Goal: Information Seeking & Learning: Check status

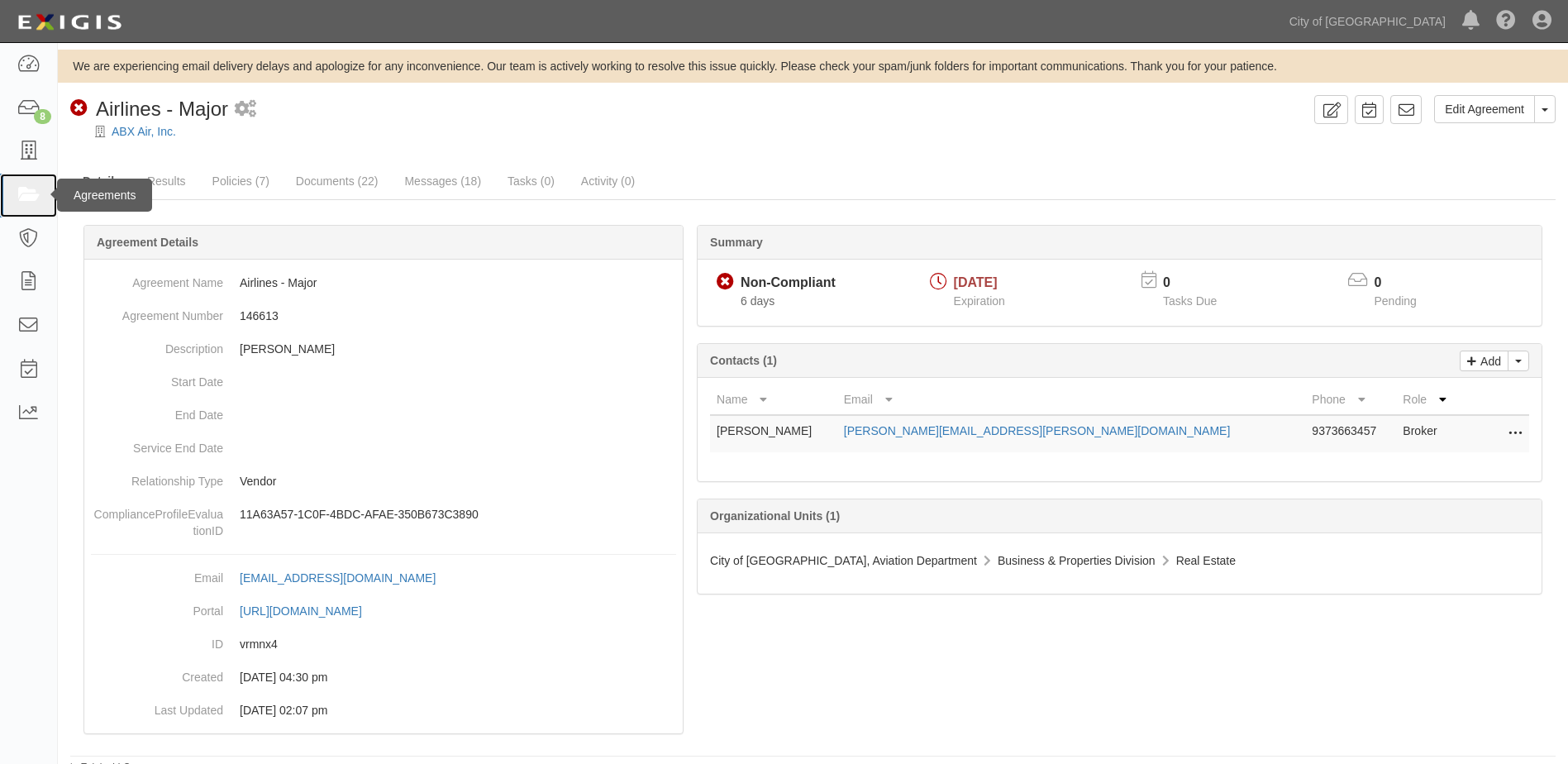
click at [13, 190] on link at bounding box center [29, 195] width 57 height 44
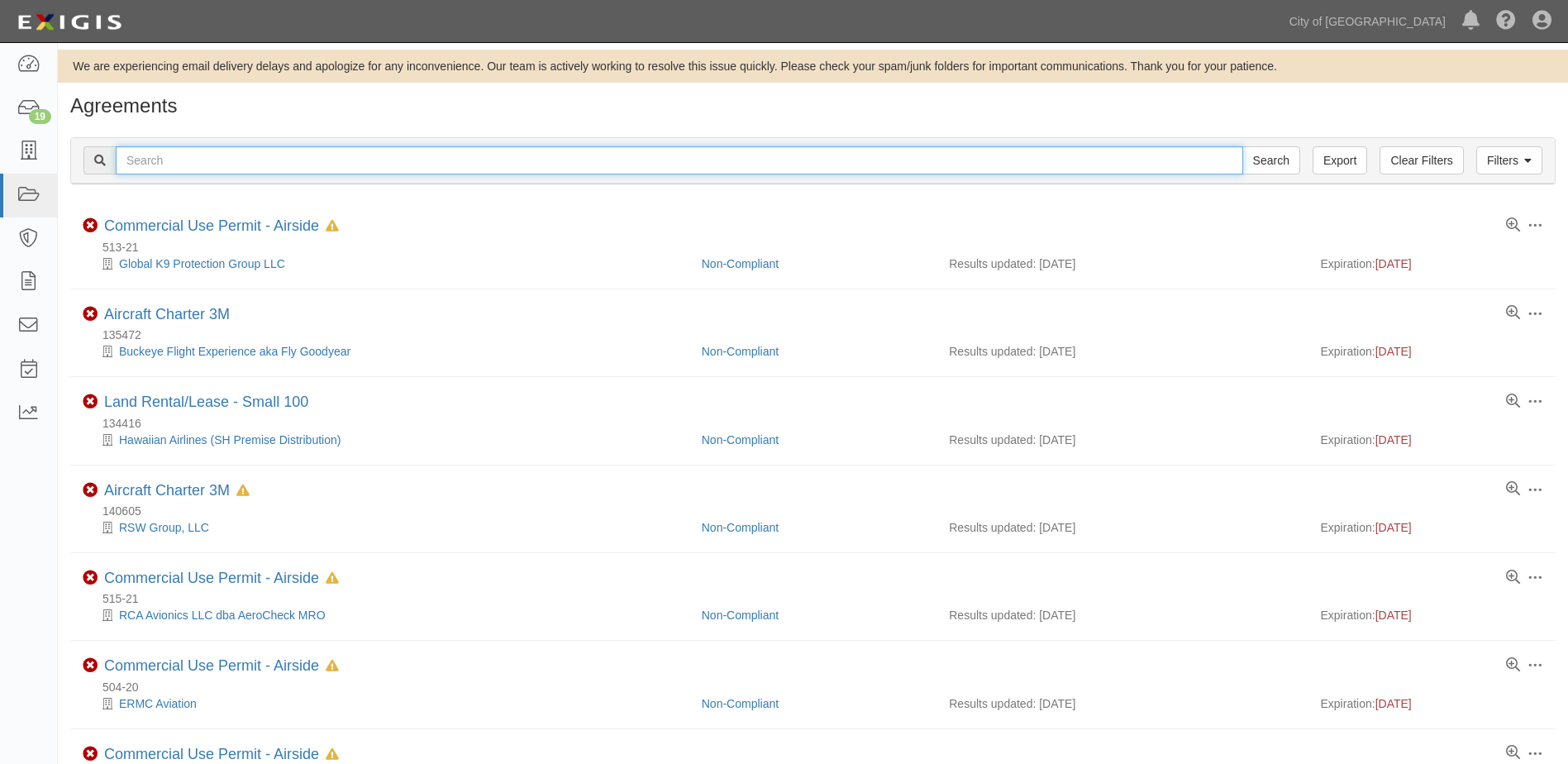
click at [333, 164] on input "text" at bounding box center [680, 160] width 1128 height 29
type input "146613"
click at [1242, 147] on input "Search" at bounding box center [1270, 160] width 58 height 29
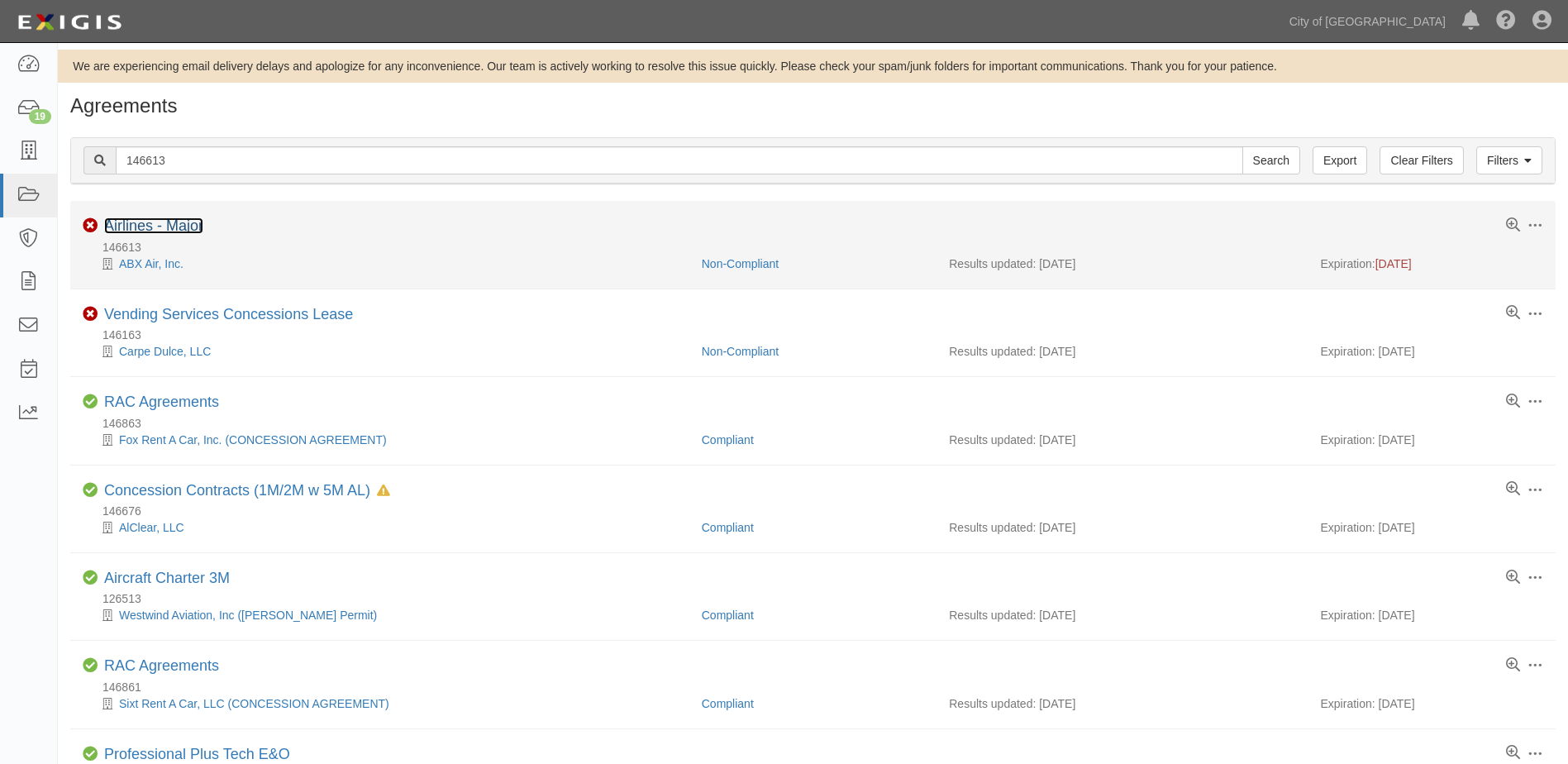
click at [138, 230] on link "Airlines - Major" at bounding box center [154, 226] width 99 height 17
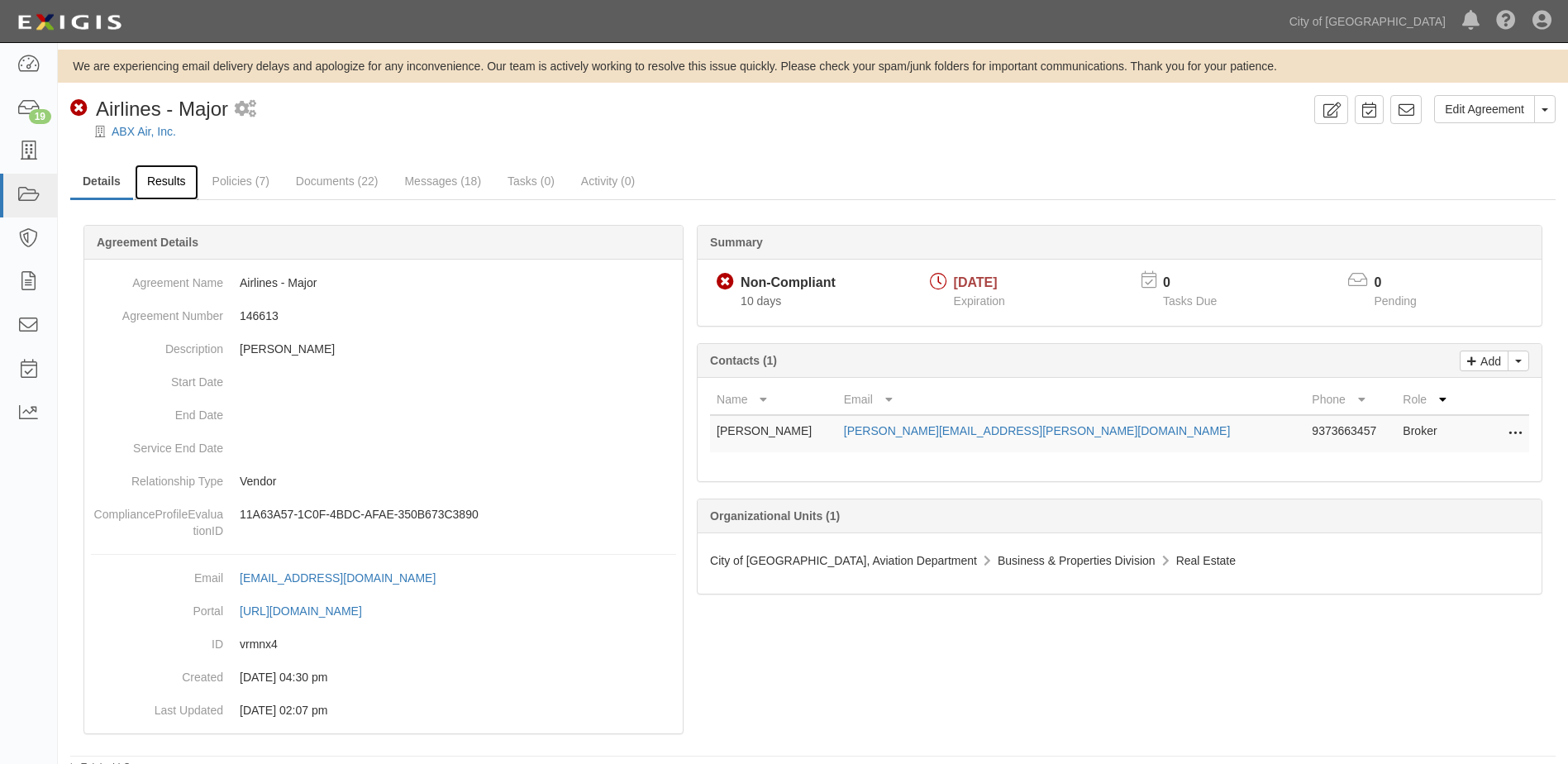
click at [185, 184] on link "Results" at bounding box center [166, 182] width 64 height 36
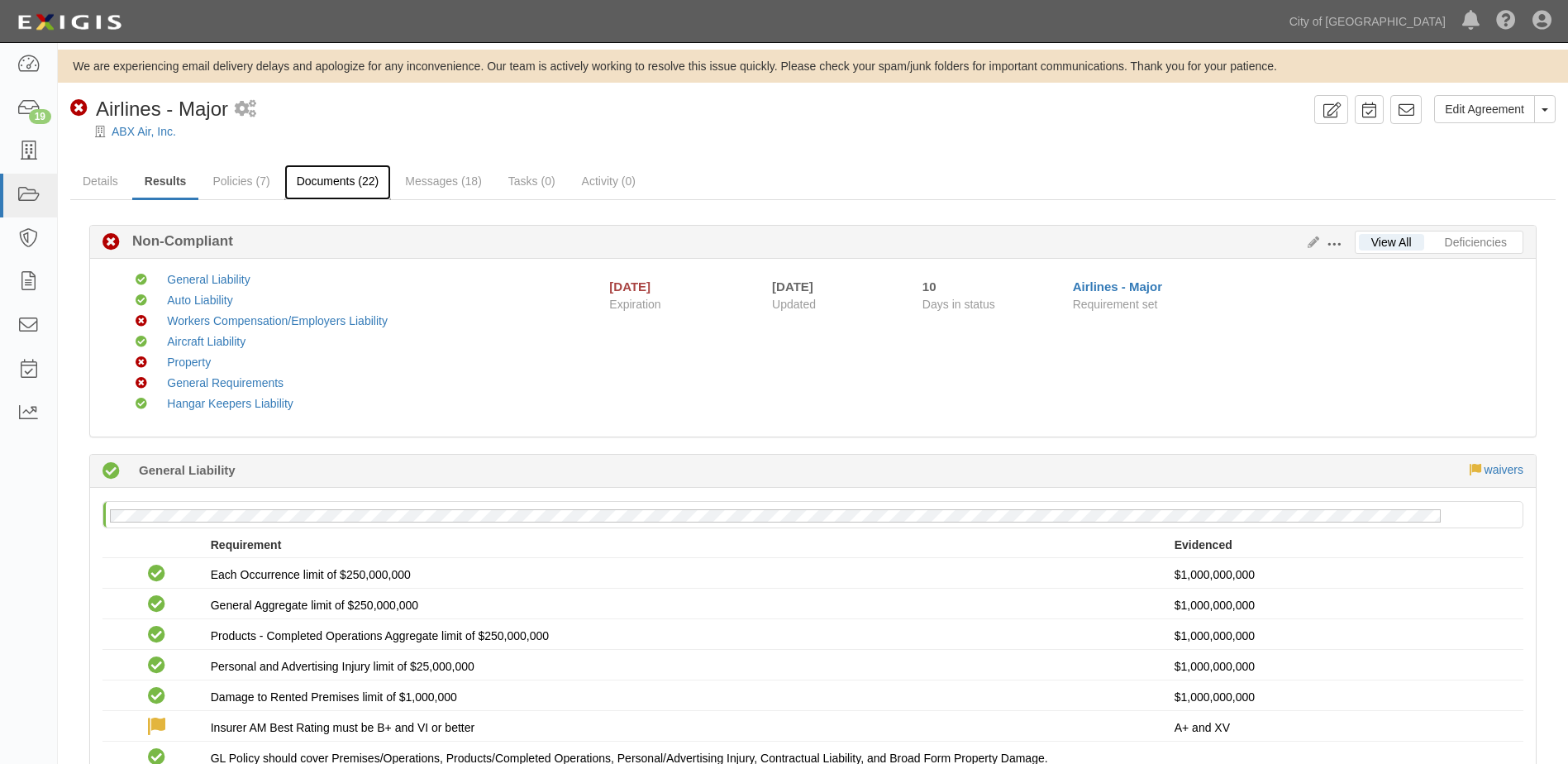
click at [333, 177] on link "Documents (22)" at bounding box center [338, 182] width 108 height 36
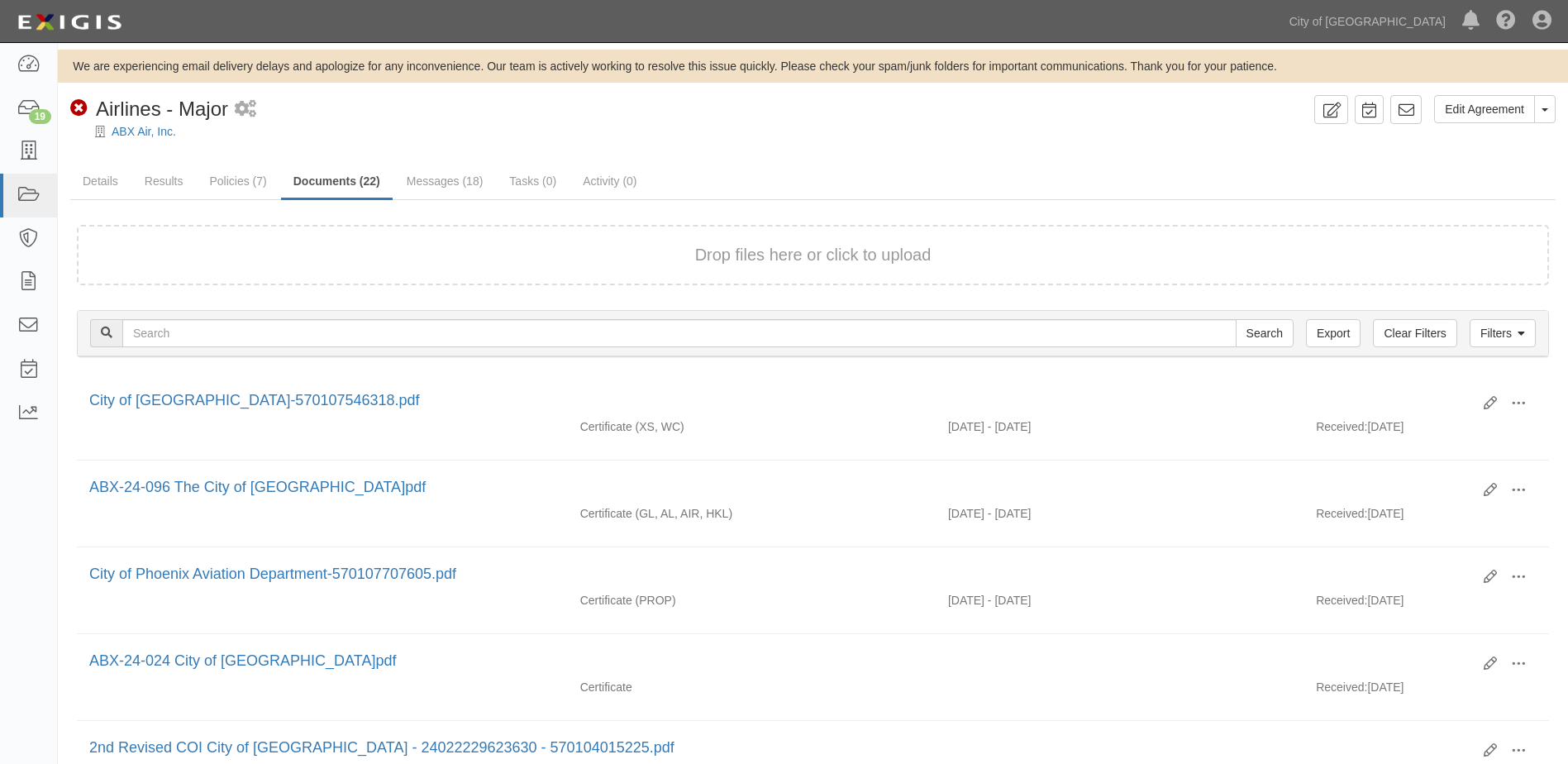
click at [540, 253] on div "Drop files here or click to upload" at bounding box center [813, 255] width 1435 height 24
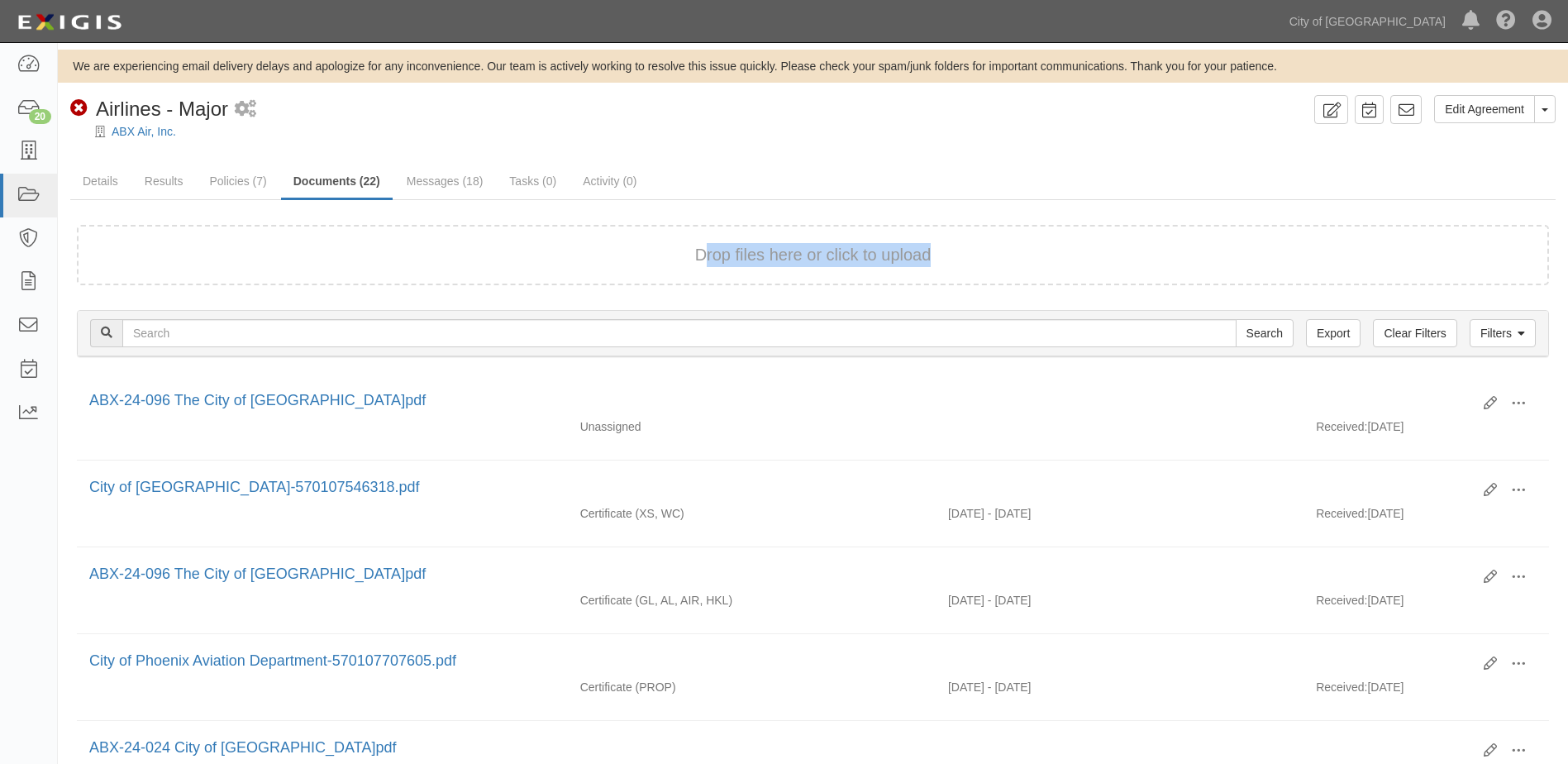
click at [702, 266] on form "Drop files here or click to upload" at bounding box center [813, 254] width 1472 height 60
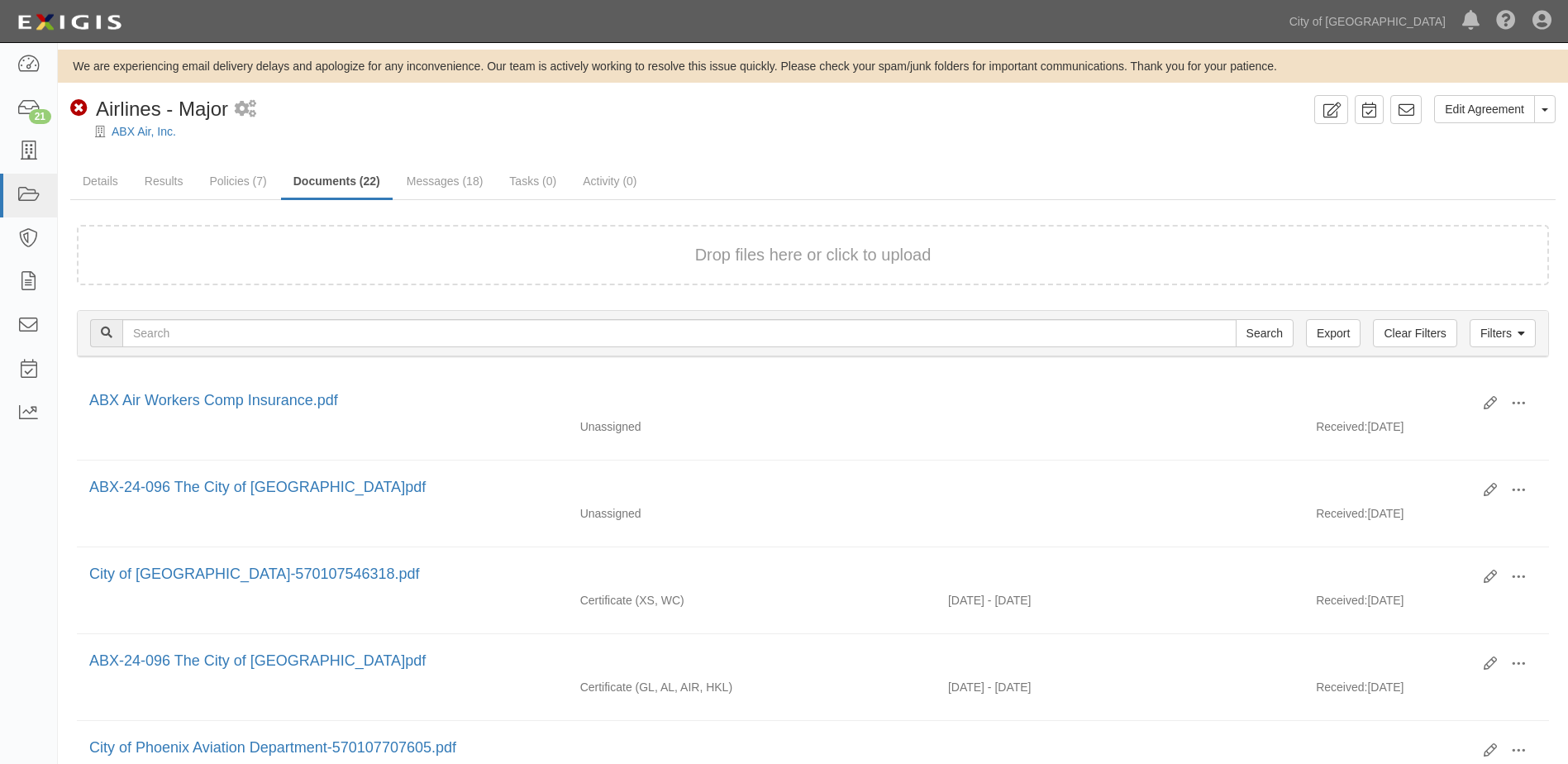
click at [602, 261] on div "Drop files here or click to upload" at bounding box center [813, 255] width 1435 height 24
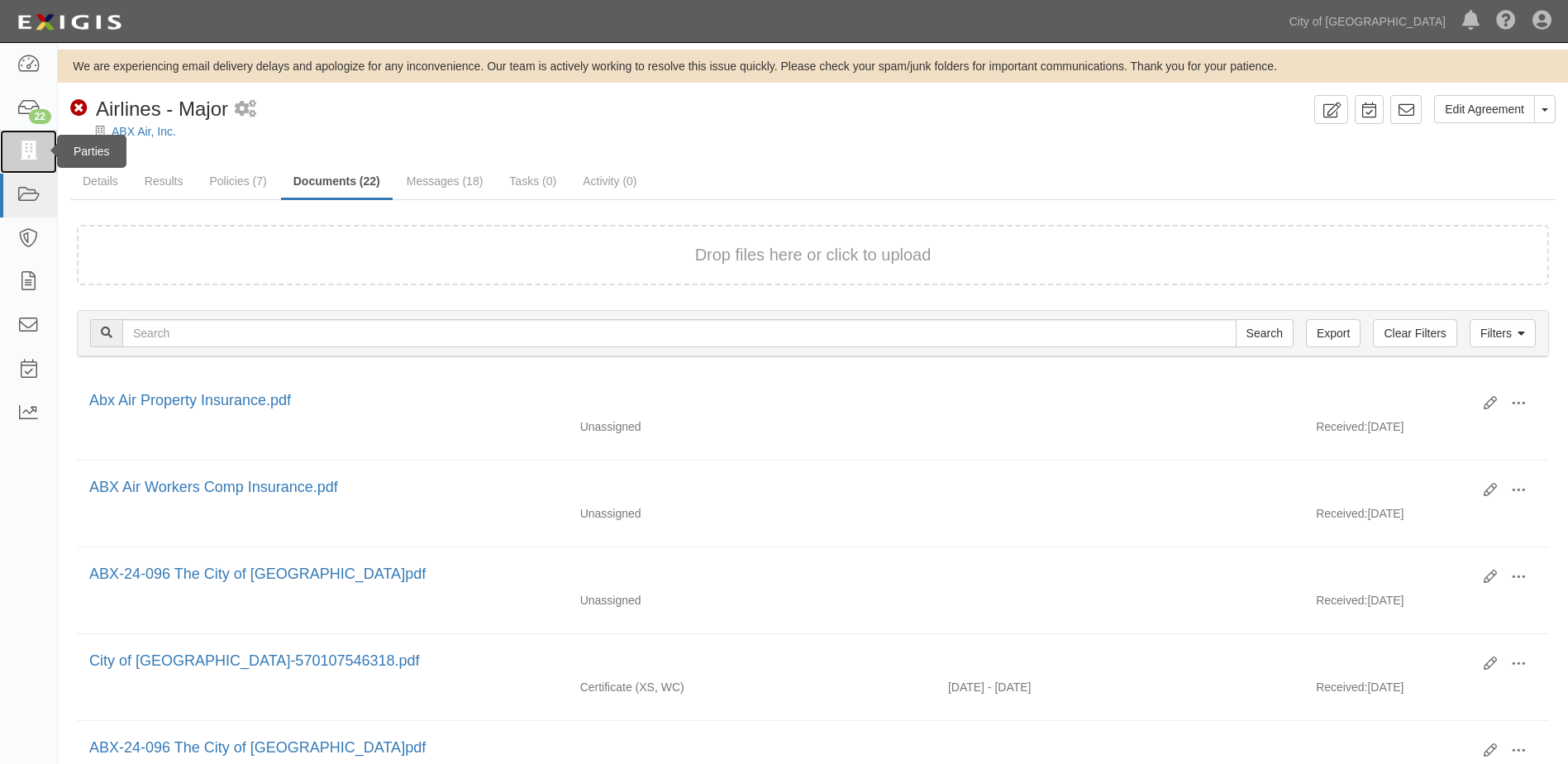
click at [16, 141] on link at bounding box center [29, 152] width 57 height 44
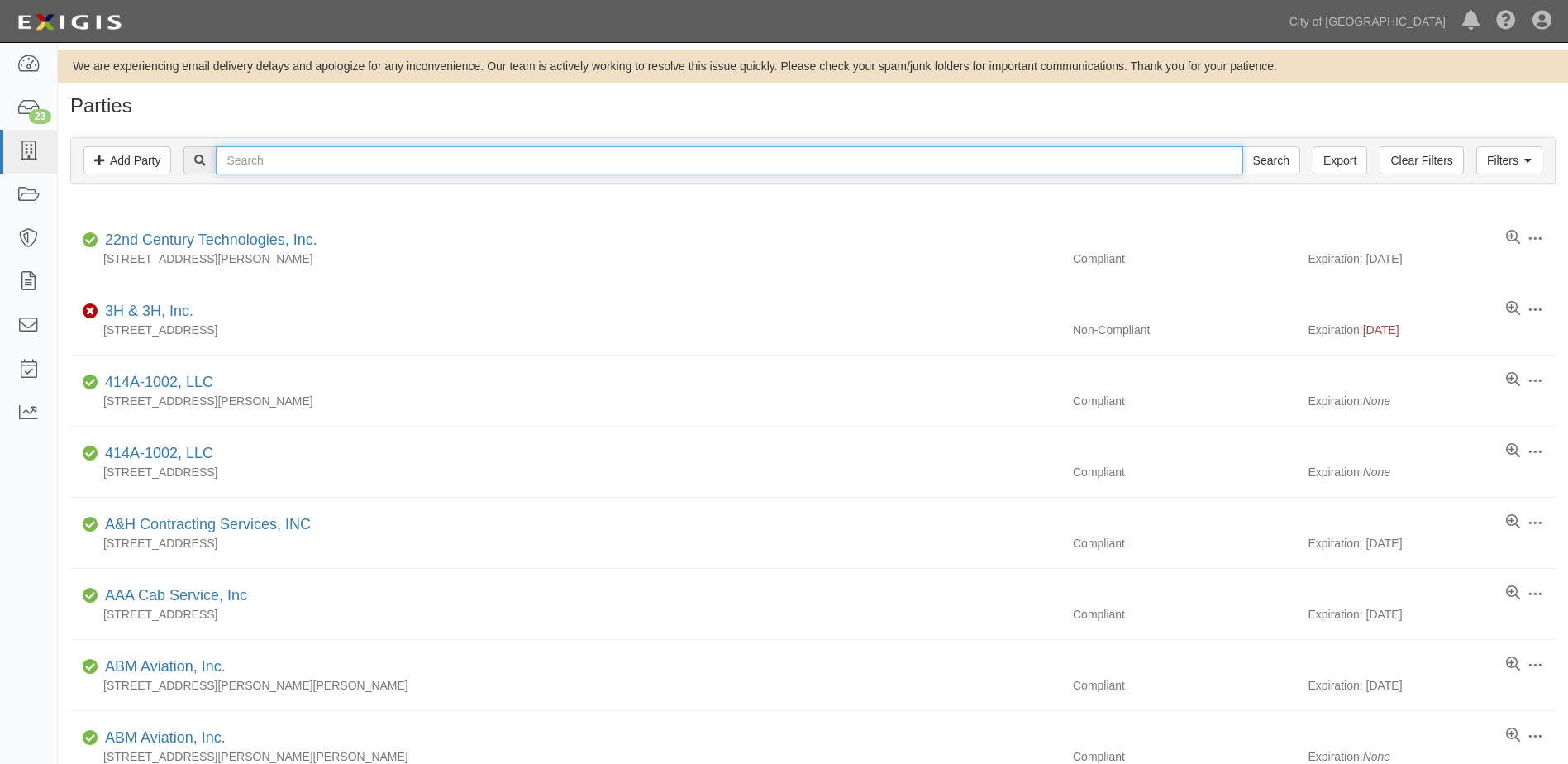
click at [245, 159] on input "text" at bounding box center [729, 160] width 1026 height 29
type input "air transport"
click at [1242, 147] on input "Search" at bounding box center [1270, 160] width 58 height 29
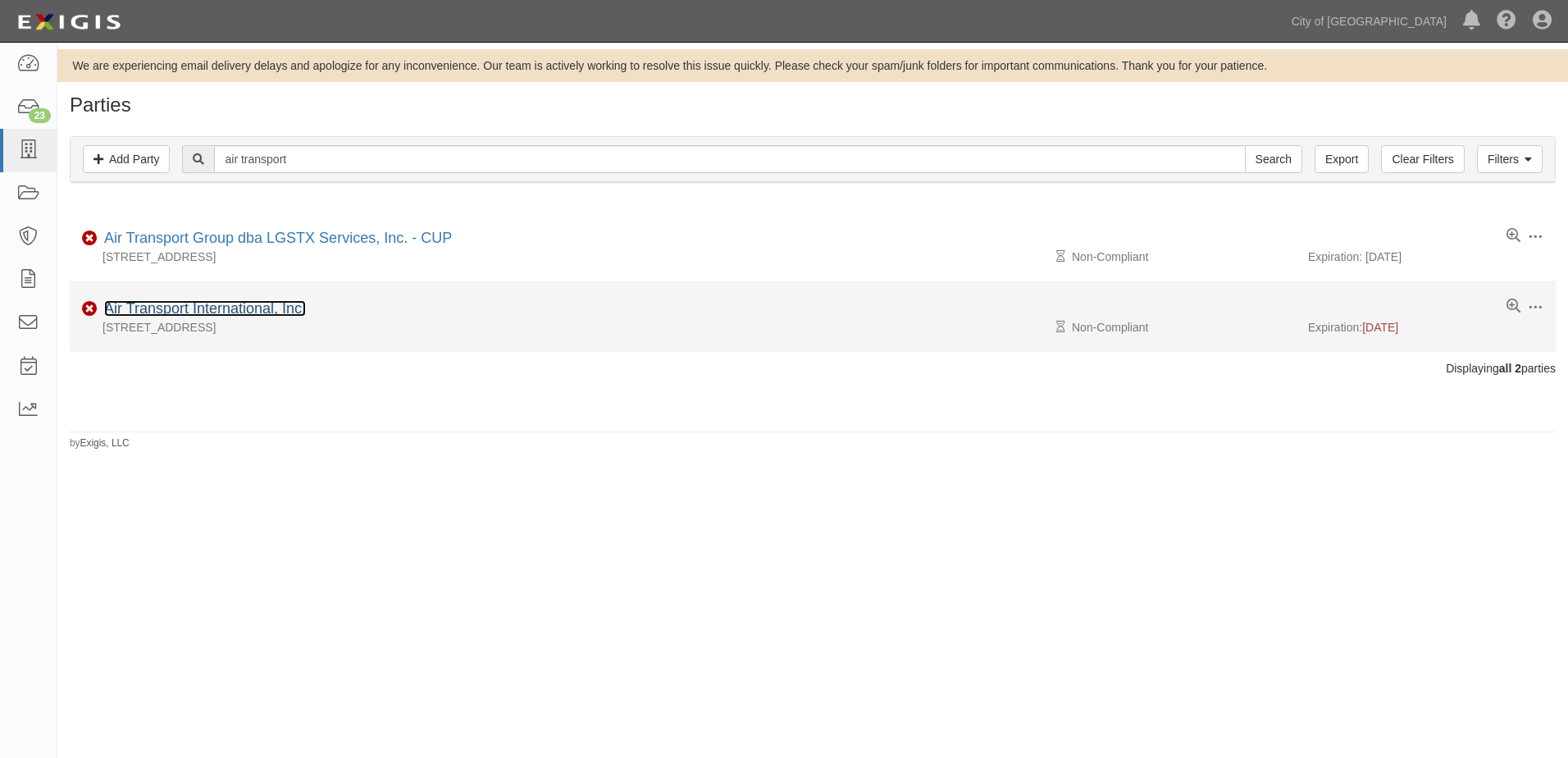
click at [207, 312] on link "Air Transport International, Inc." at bounding box center [205, 308] width 202 height 16
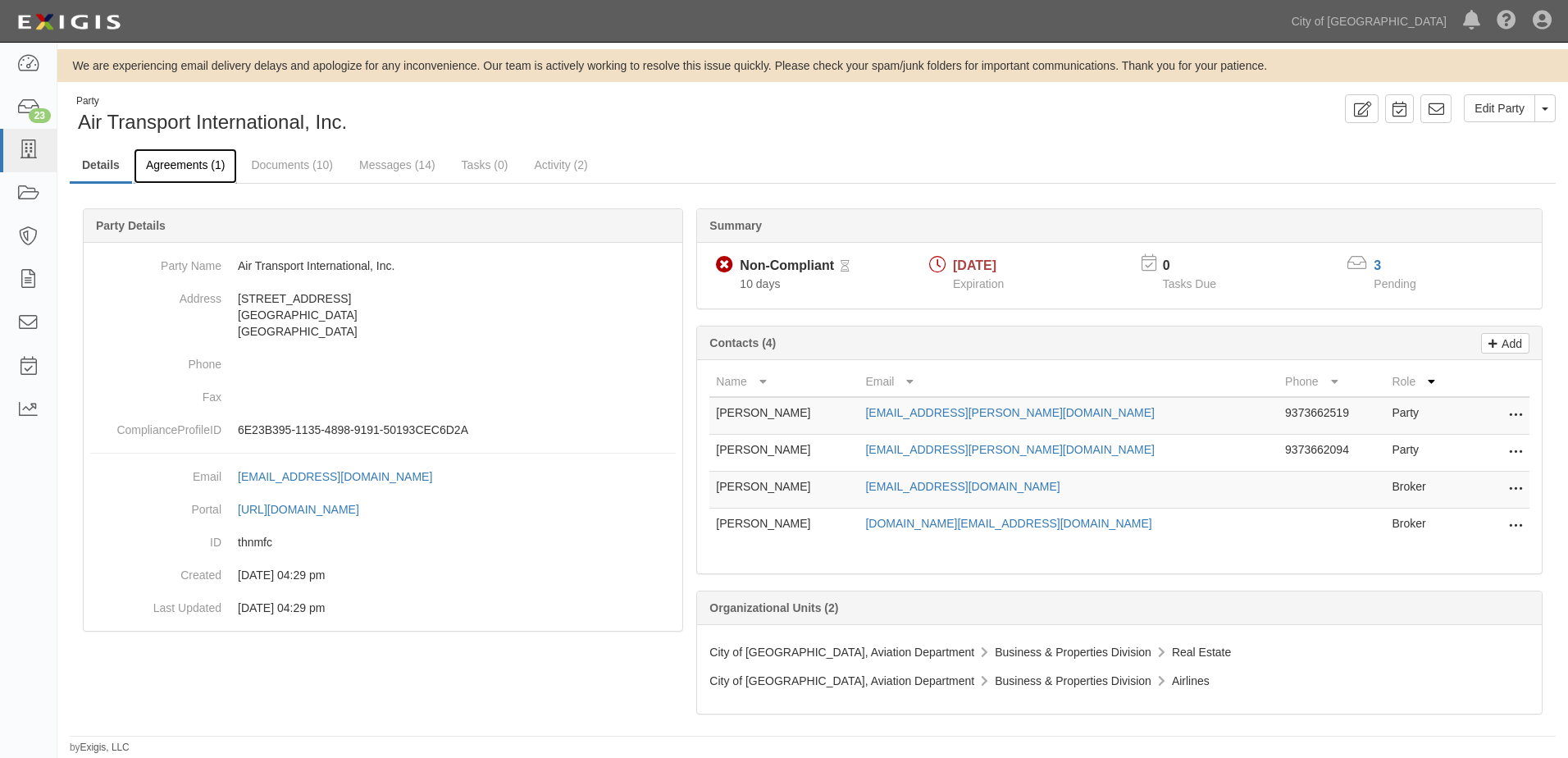
click at [187, 161] on link "Agreements (1)" at bounding box center [185, 165] width 103 height 36
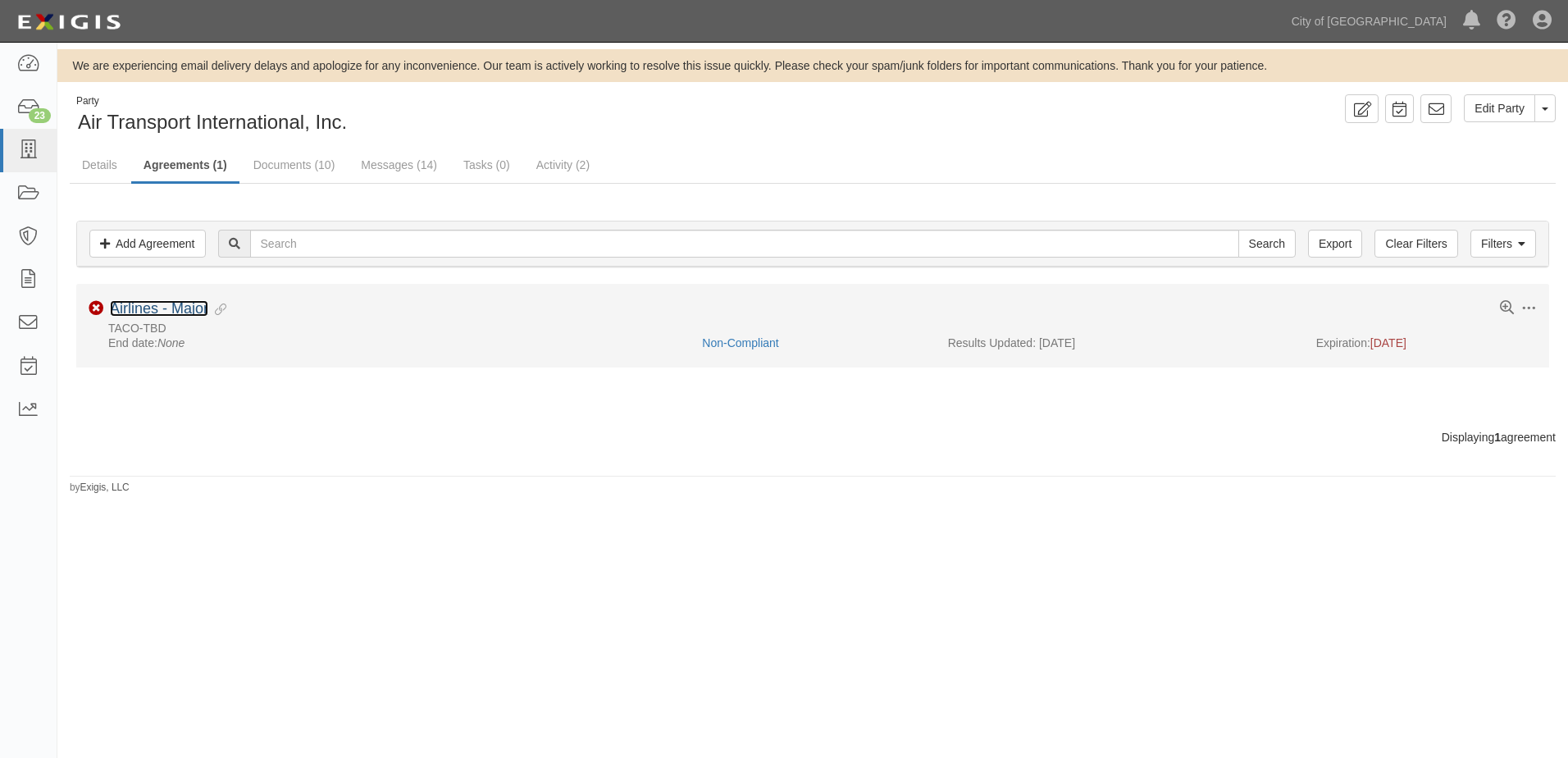
click at [133, 302] on link "Airlines - Major" at bounding box center [159, 308] width 99 height 16
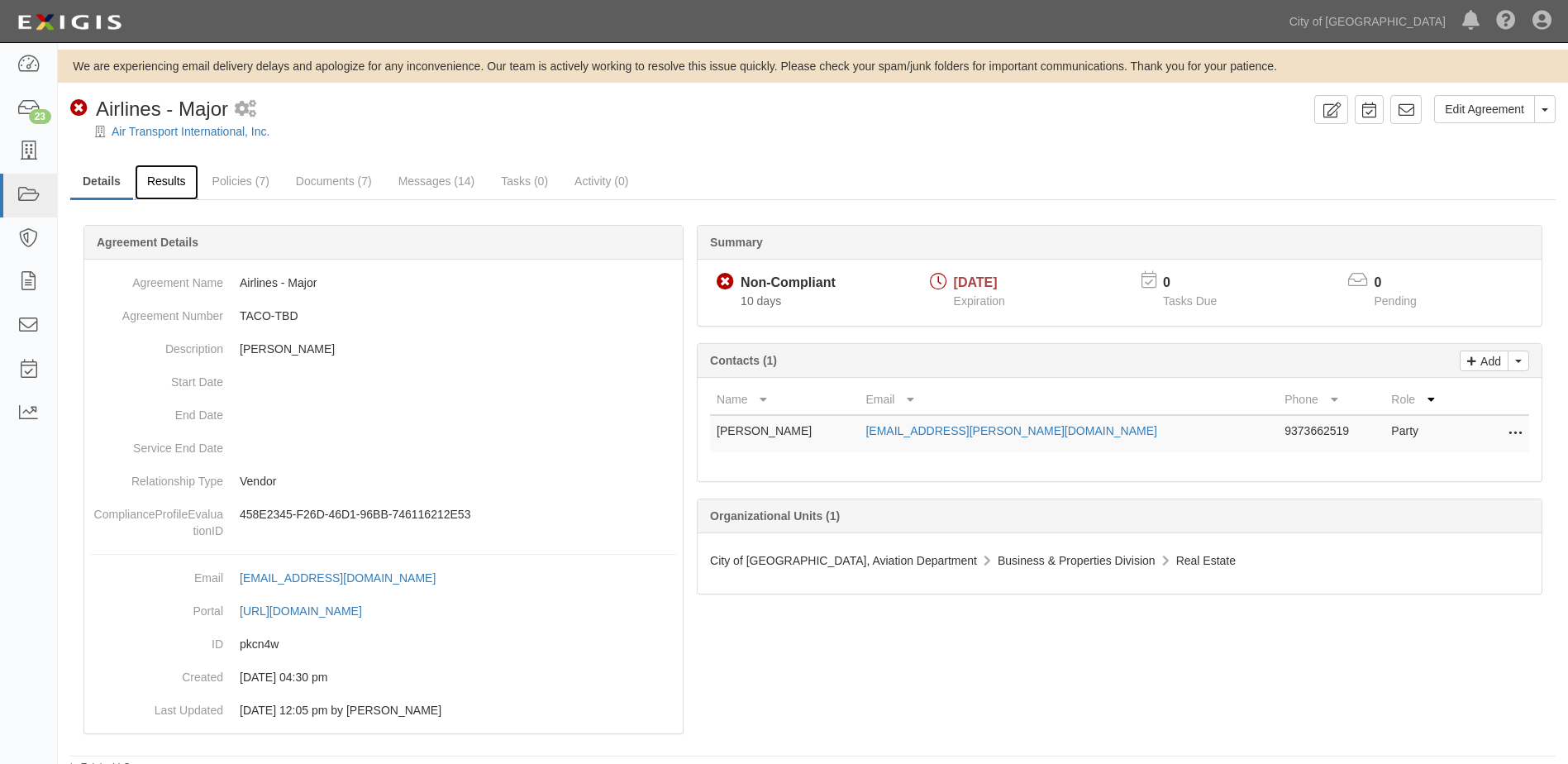
click at [173, 191] on link "Results" at bounding box center [166, 182] width 64 height 36
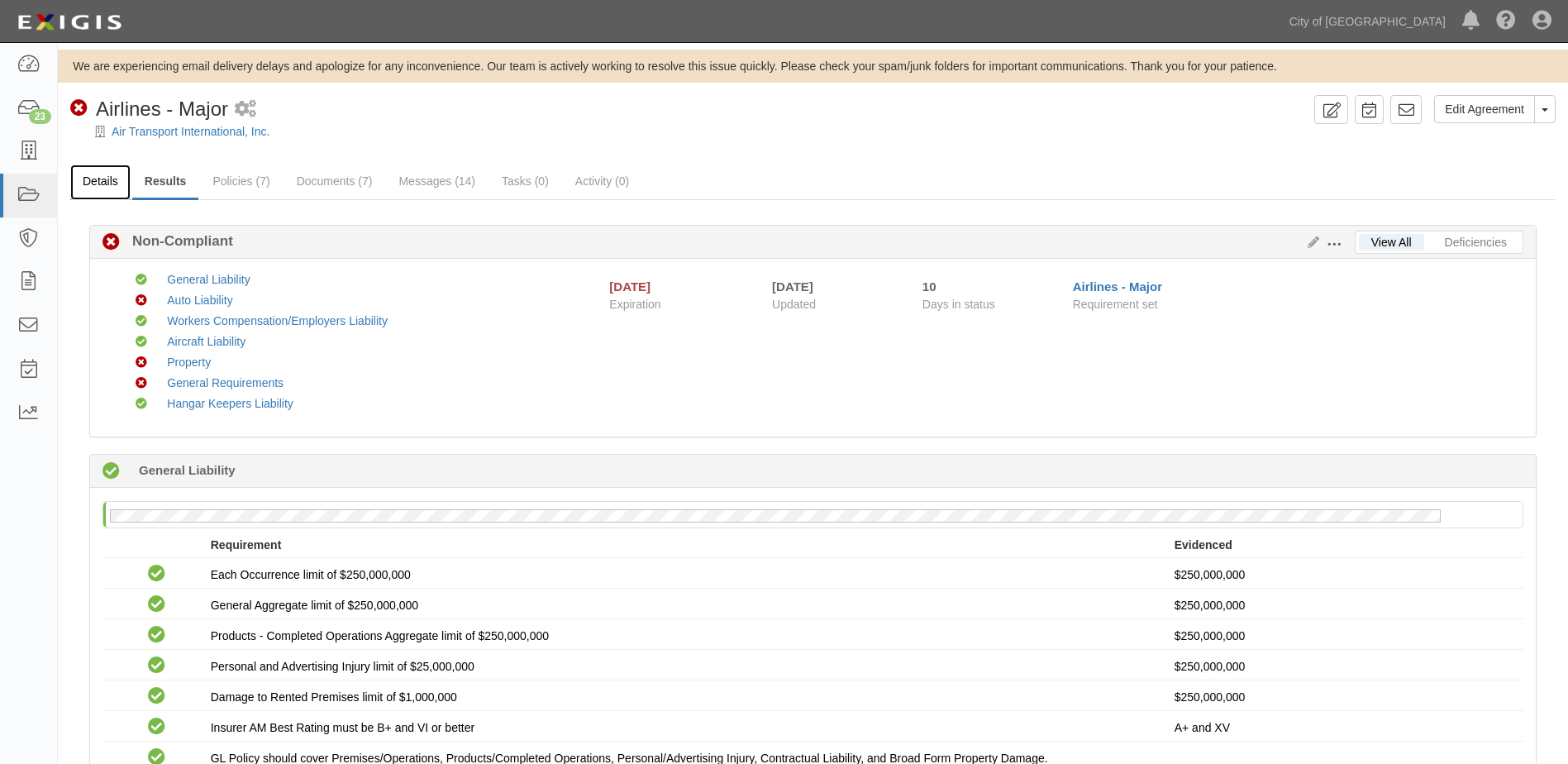
click at [97, 184] on link "Details" at bounding box center [99, 182] width 60 height 36
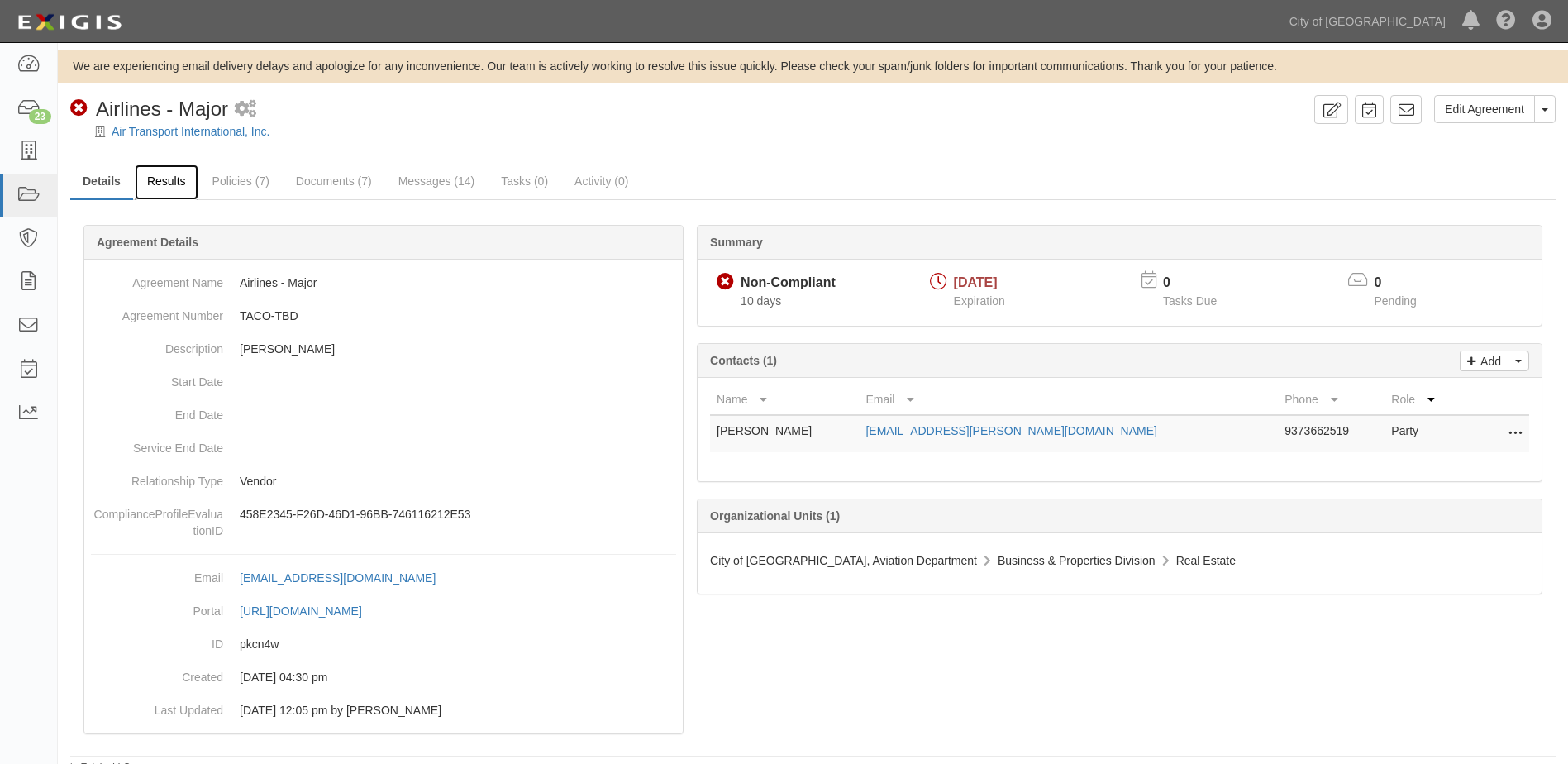
click at [174, 184] on link "Results" at bounding box center [166, 182] width 64 height 36
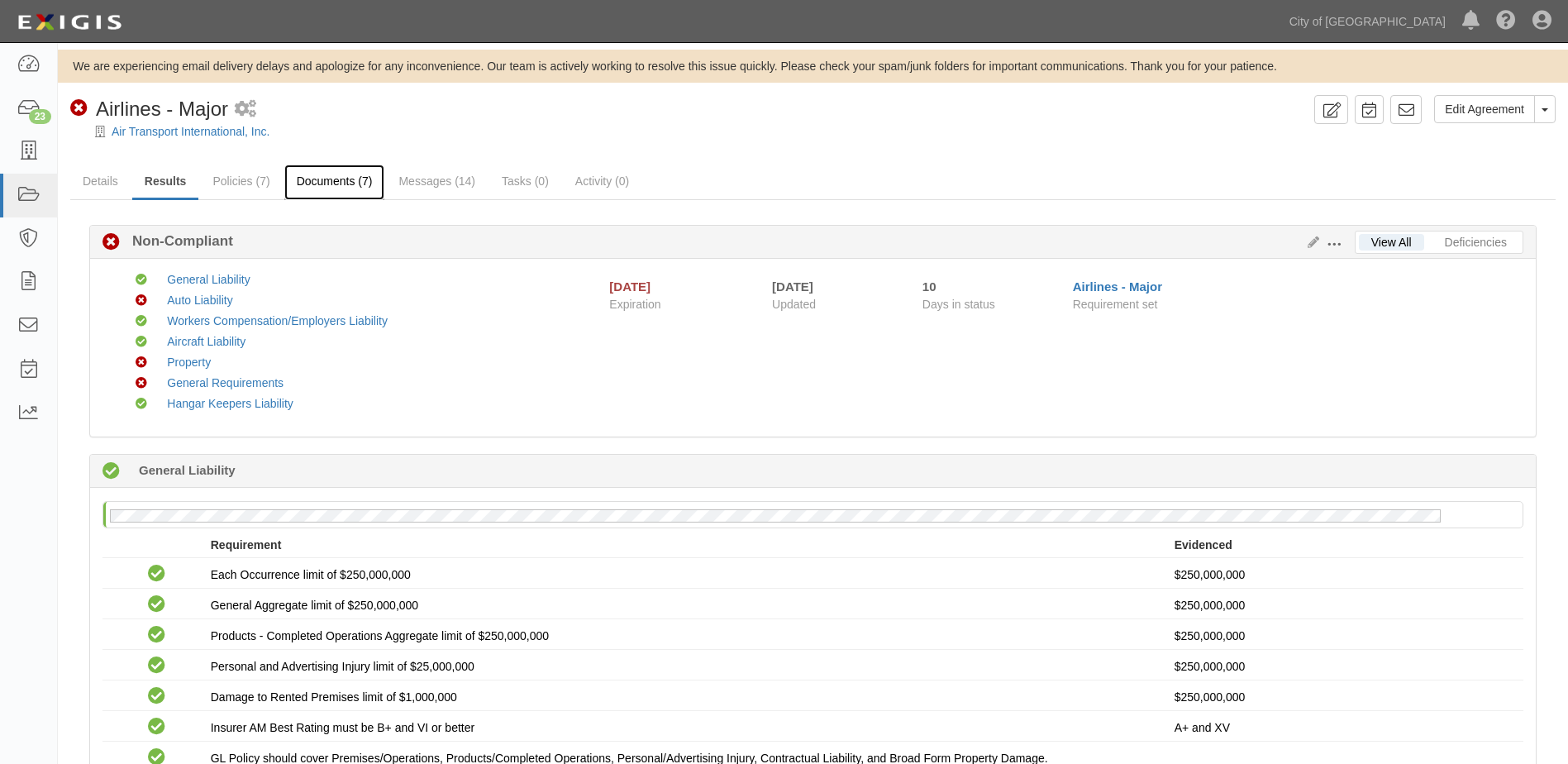
click at [345, 189] on link "Documents (7)" at bounding box center [334, 182] width 100 height 36
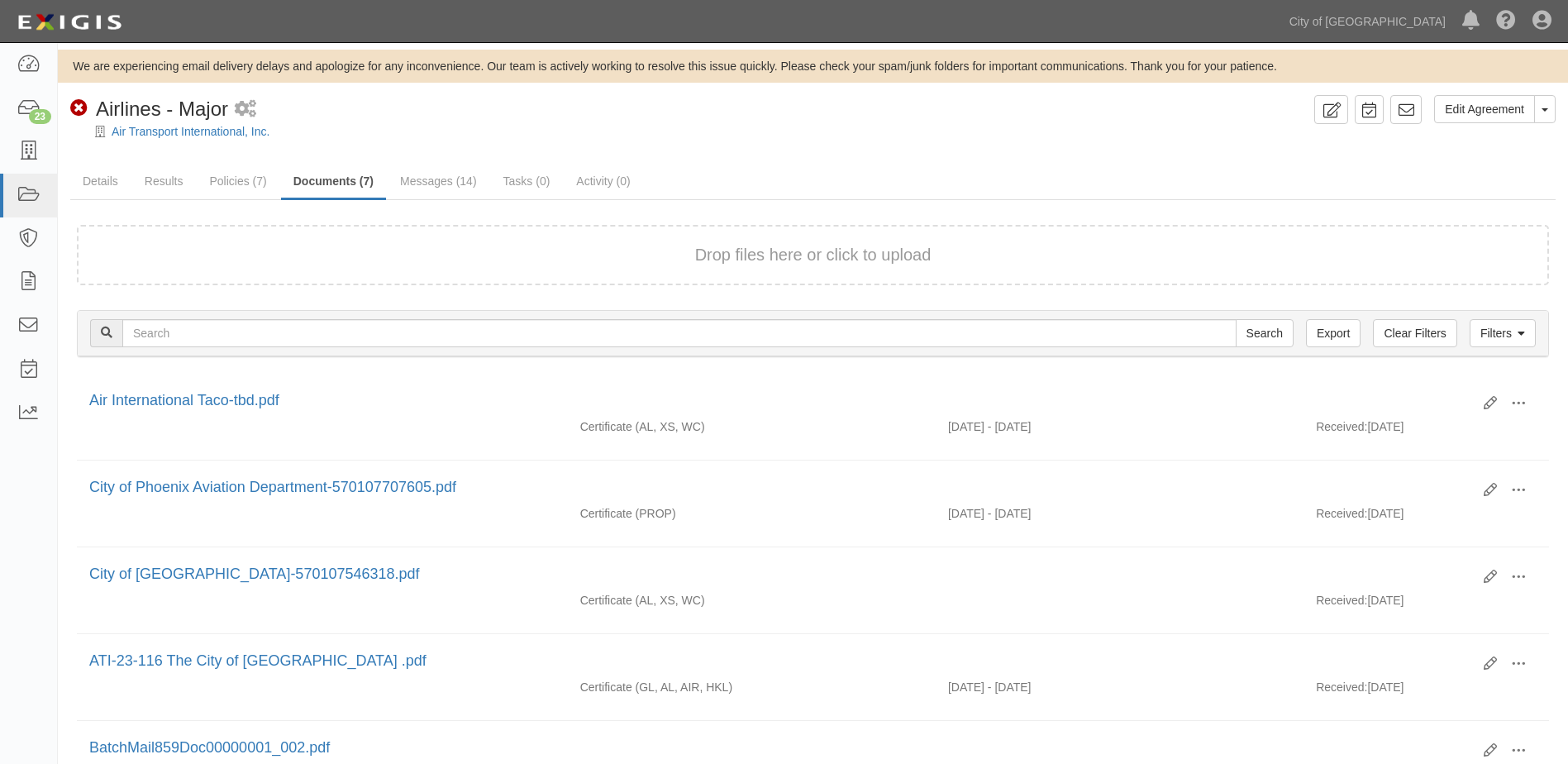
click at [692, 253] on div "Drop files here or click to upload" at bounding box center [813, 255] width 1435 height 24
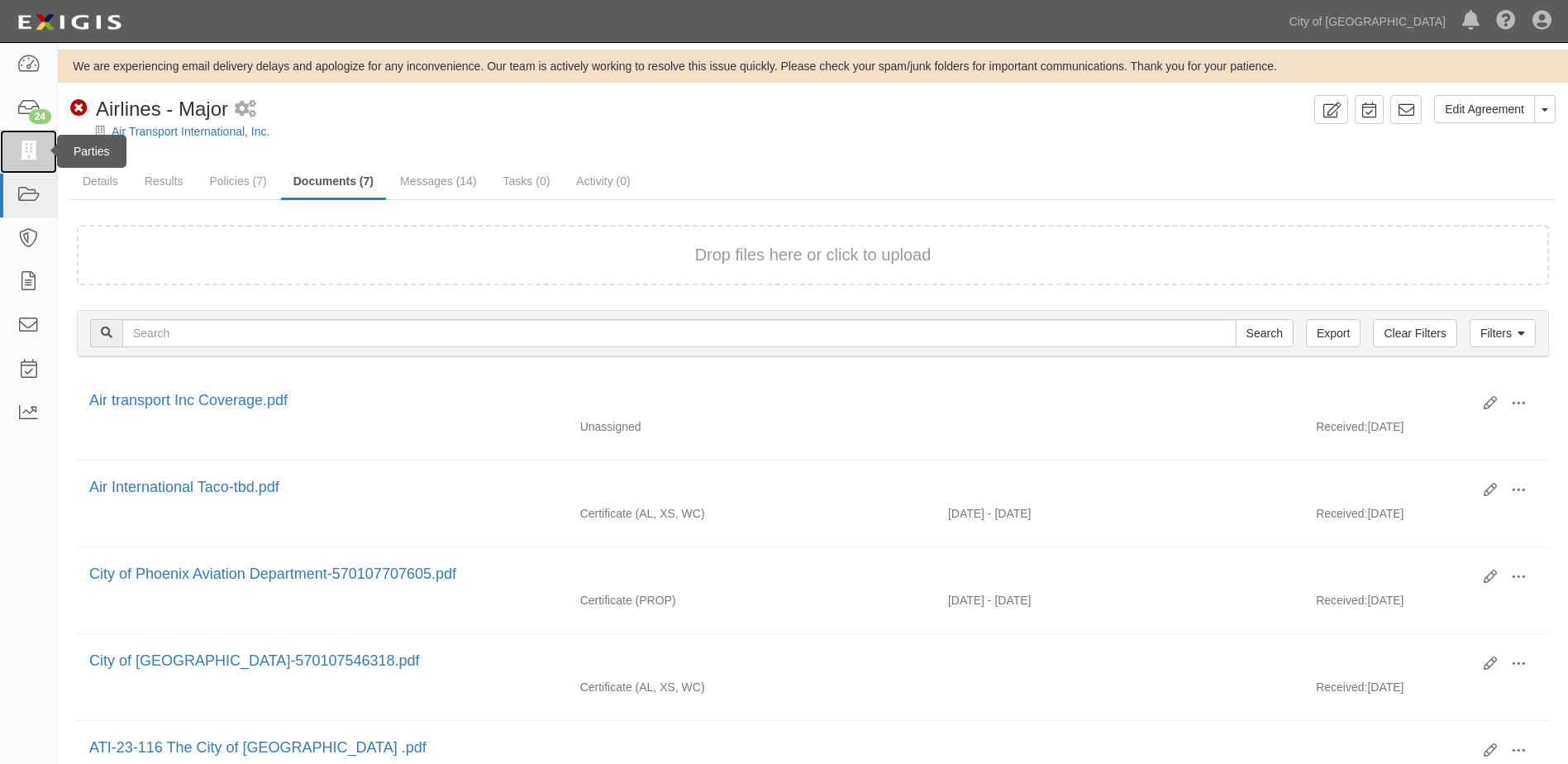
click at [29, 164] on link at bounding box center [29, 152] width 57 height 44
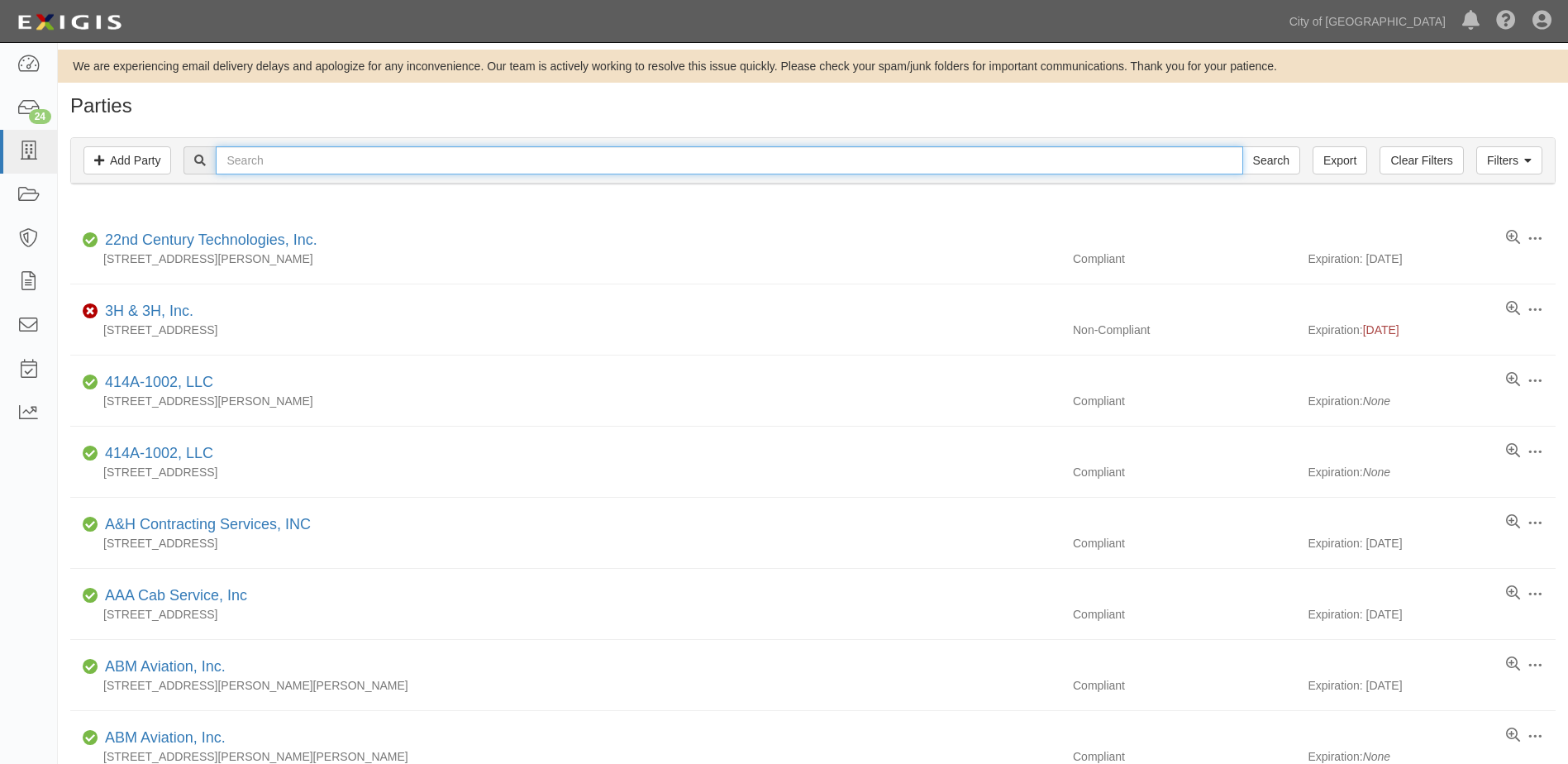
click at [333, 165] on input "text" at bounding box center [729, 160] width 1026 height 29
type input "beckerboards"
click at [1242, 147] on input "Search" at bounding box center [1270, 160] width 58 height 29
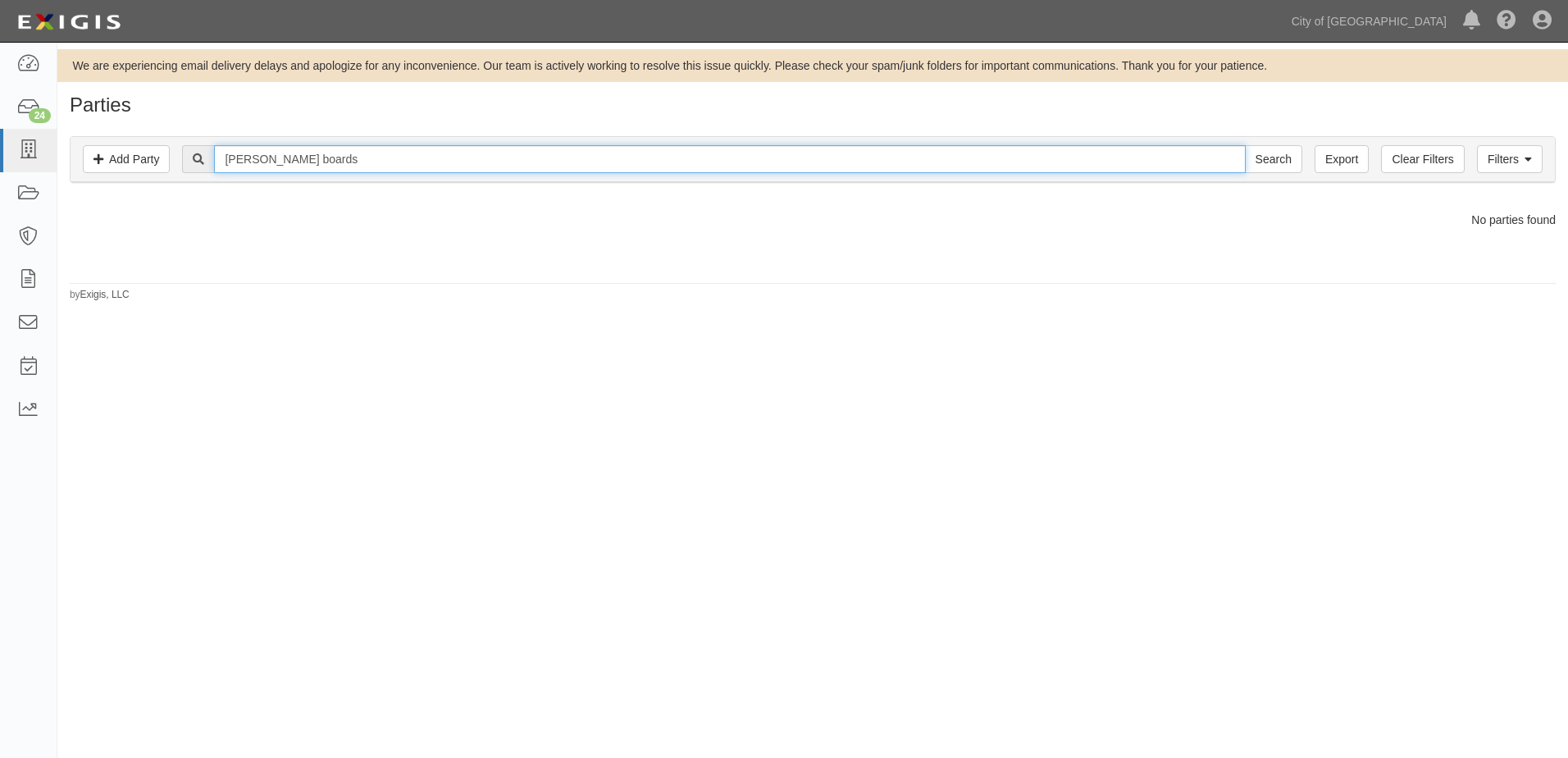
type input "[PERSON_NAME] boards"
click at [1245, 145] on input "Search" at bounding box center [1274, 159] width 58 height 28
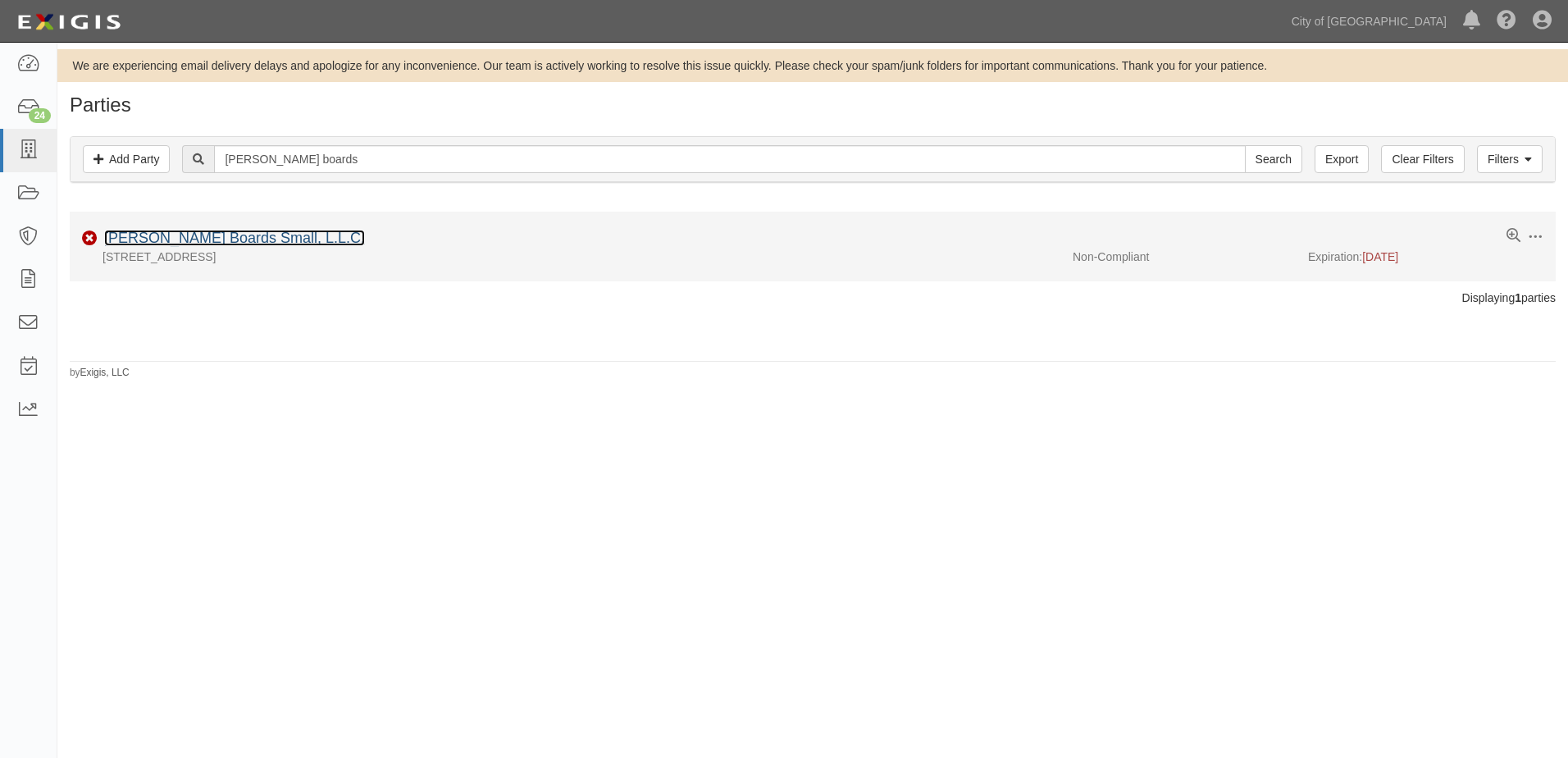
click at [201, 236] on link "[PERSON_NAME] Boards Small, L.L.C." at bounding box center [234, 238] width 261 height 16
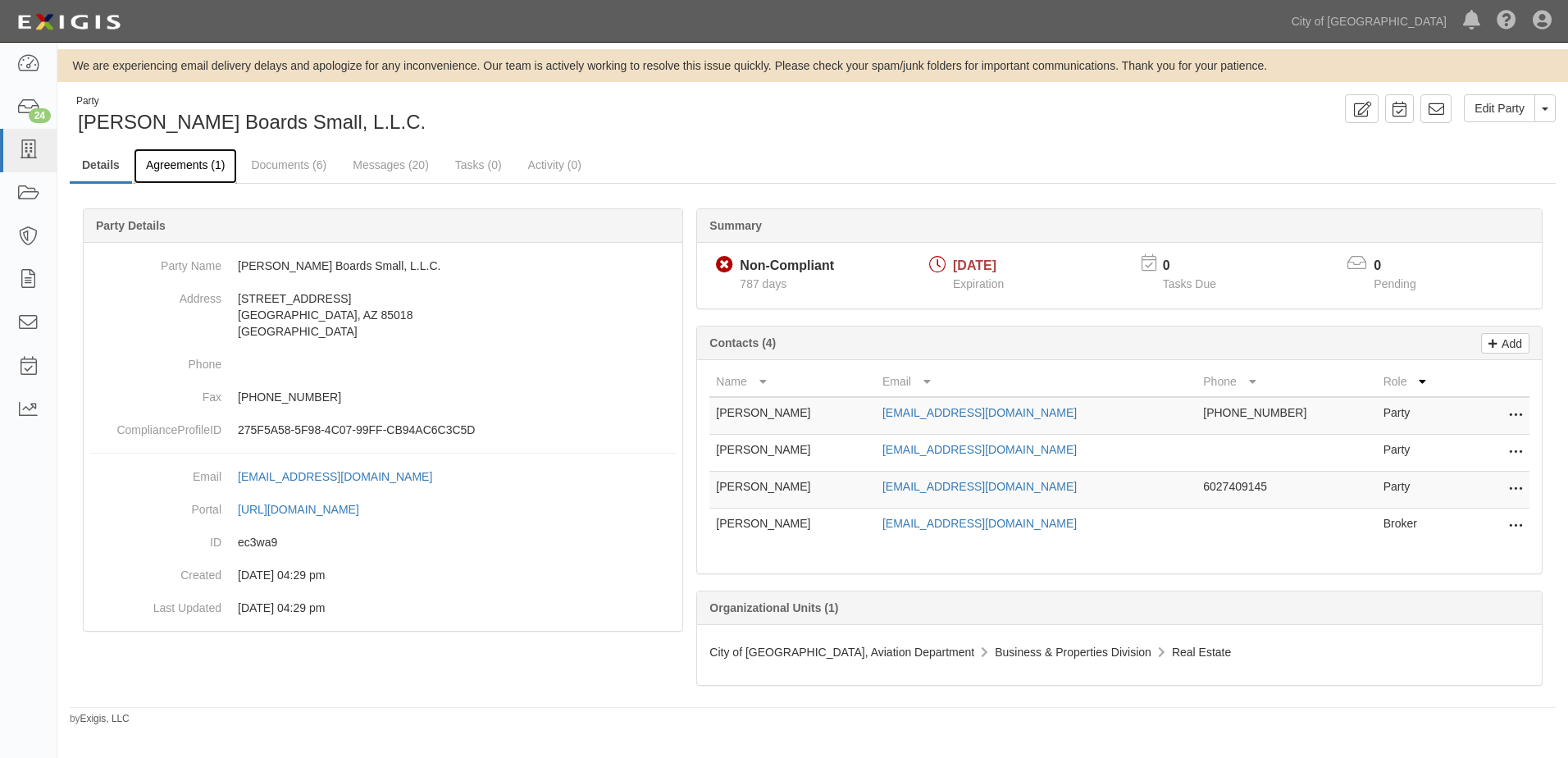
click at [165, 162] on link "Agreements (1)" at bounding box center [185, 165] width 103 height 36
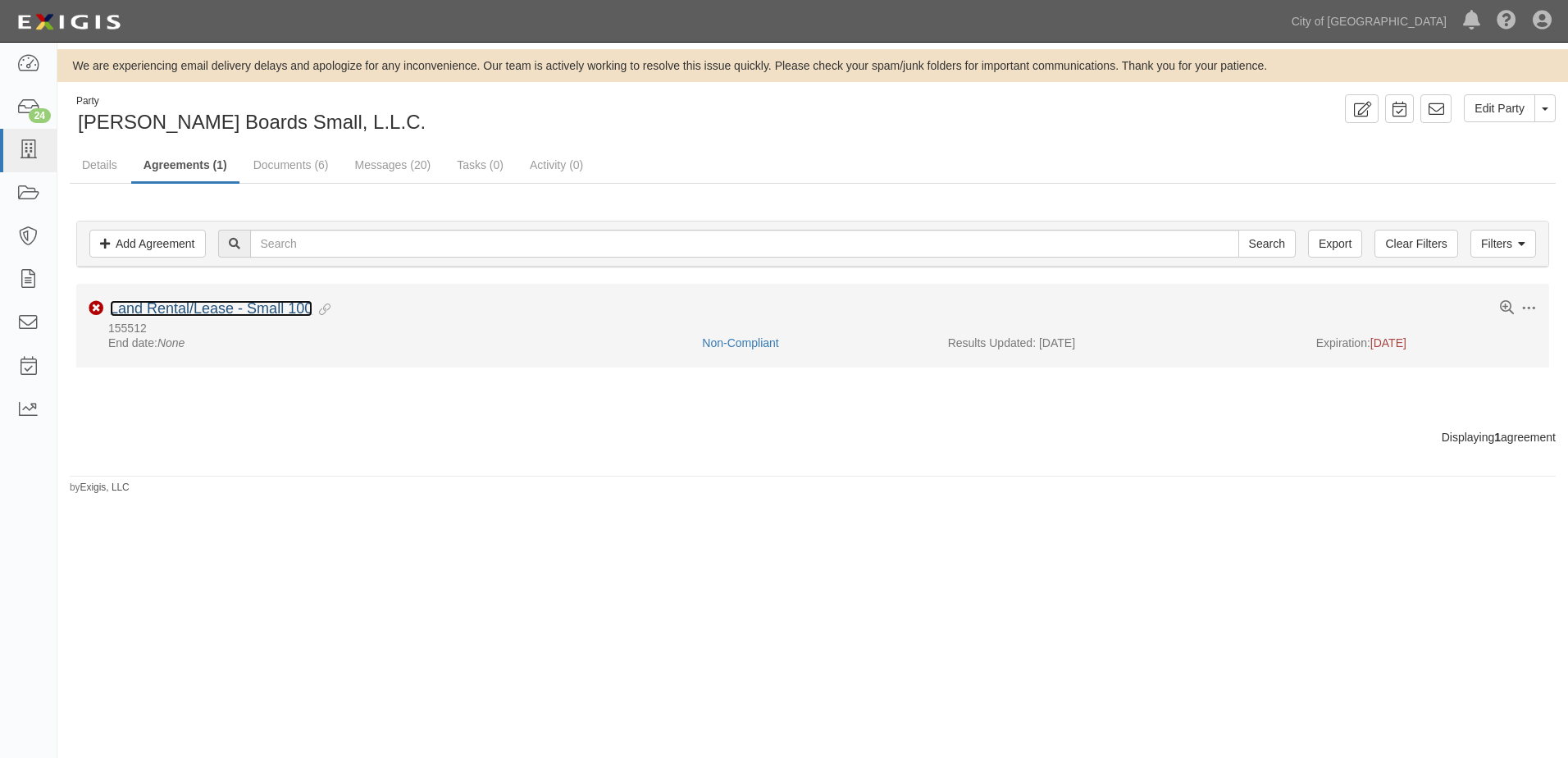
click at [174, 304] on link "Land Rental/Lease - Small 100" at bounding box center [211, 308] width 203 height 16
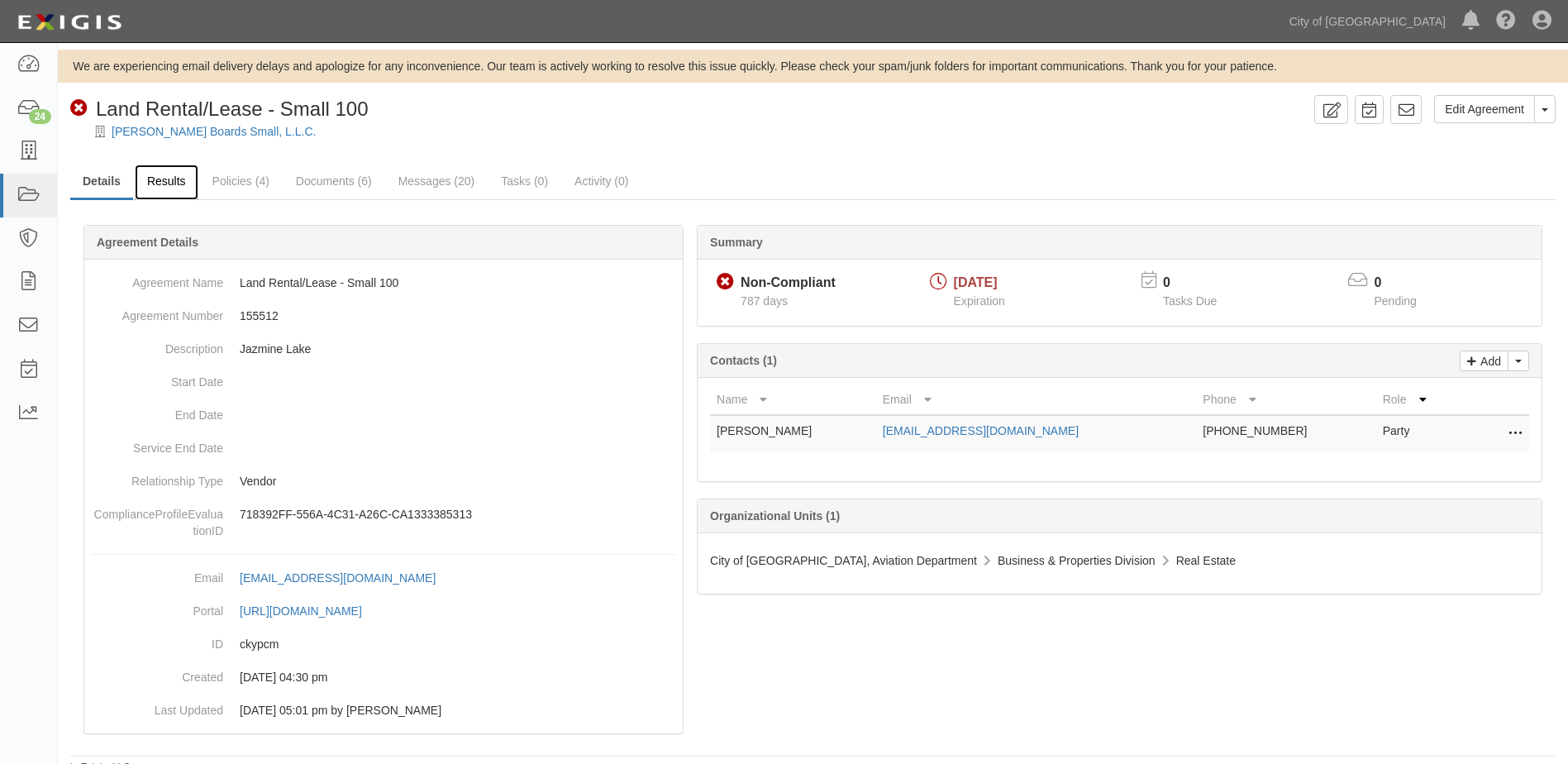
click at [175, 184] on link "Results" at bounding box center [166, 182] width 64 height 36
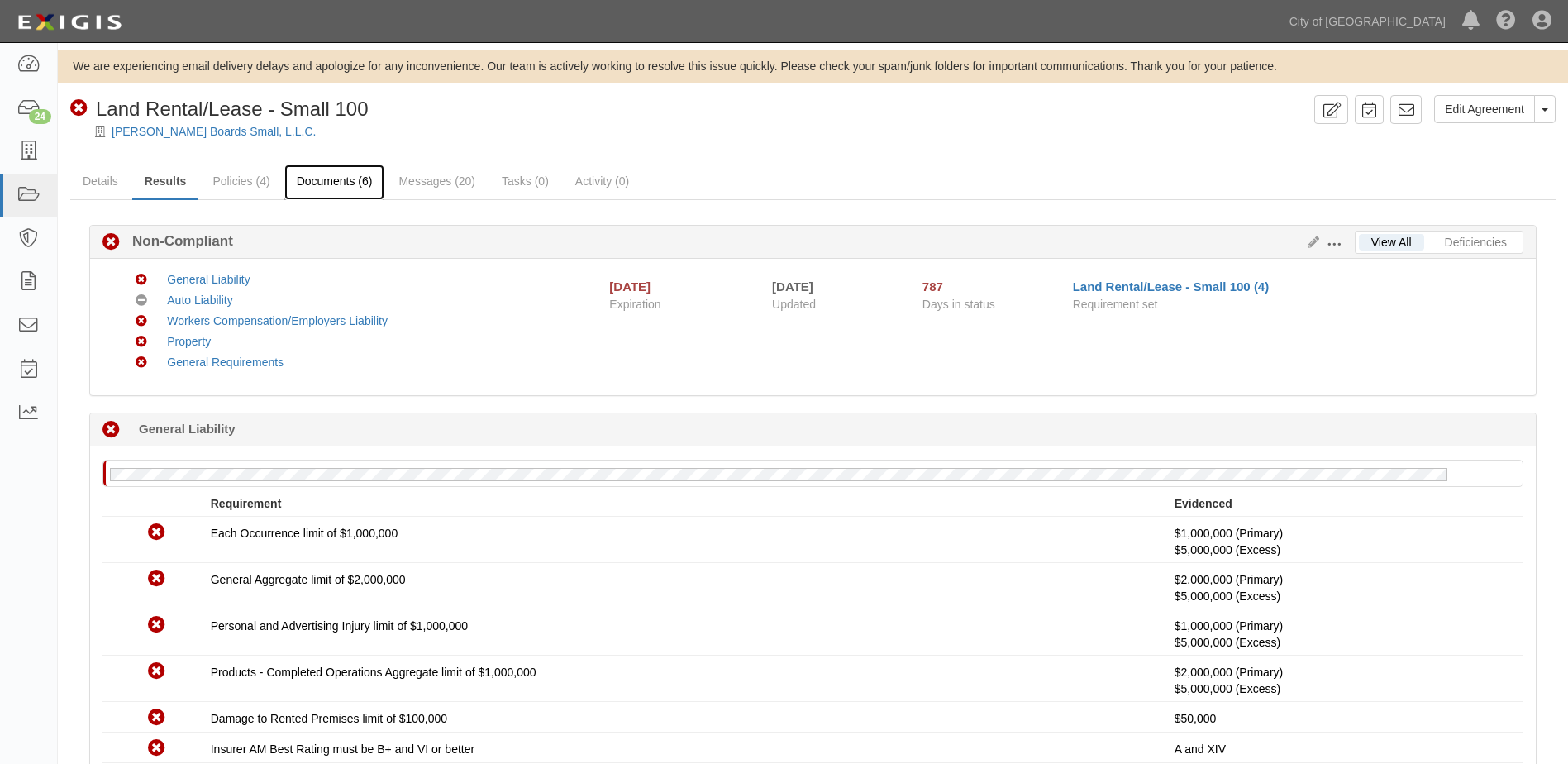
click at [297, 181] on link "Documents (6)" at bounding box center [334, 182] width 100 height 36
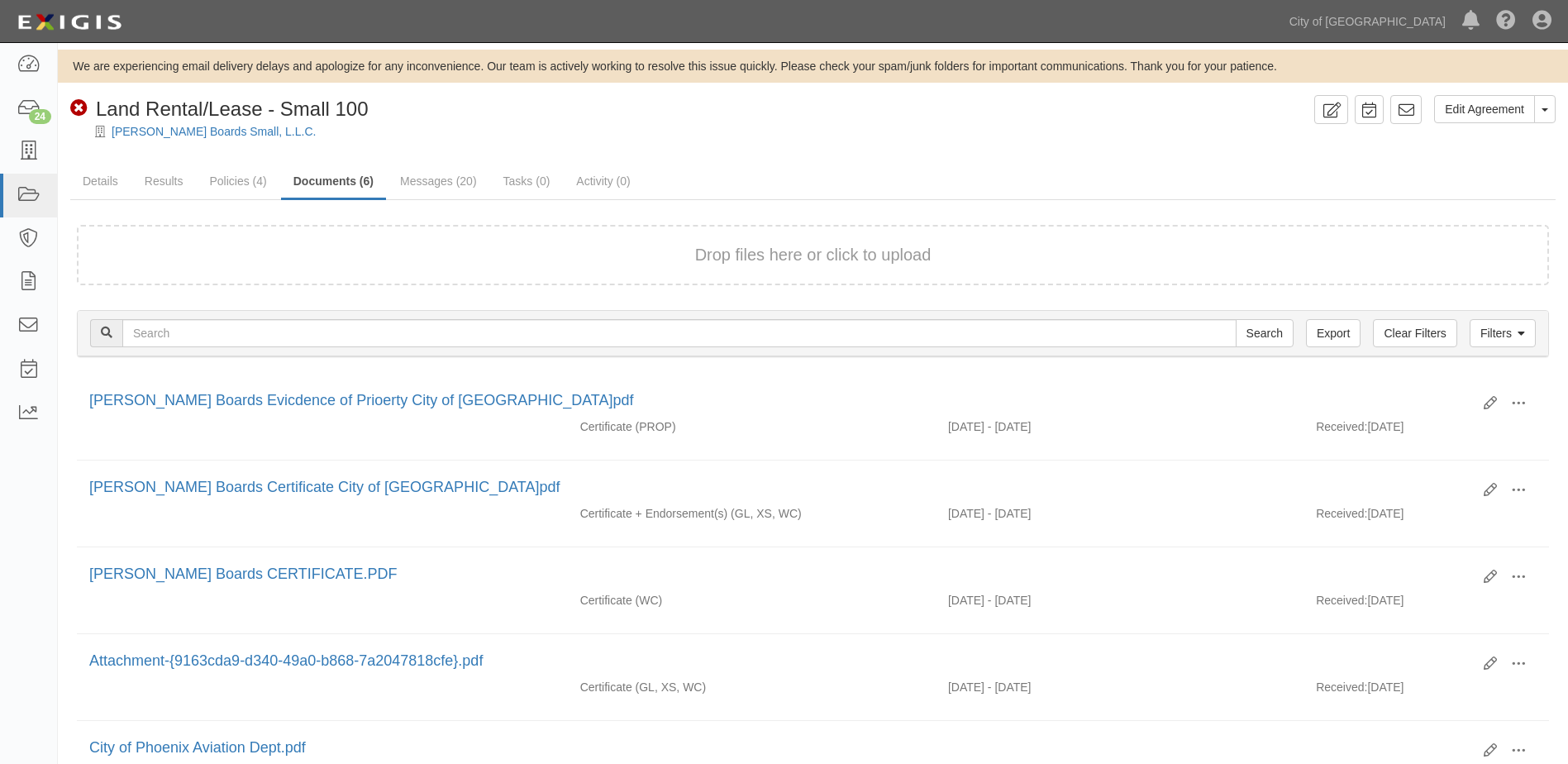
click at [744, 256] on button "Drop files here or click to upload" at bounding box center [813, 255] width 237 height 24
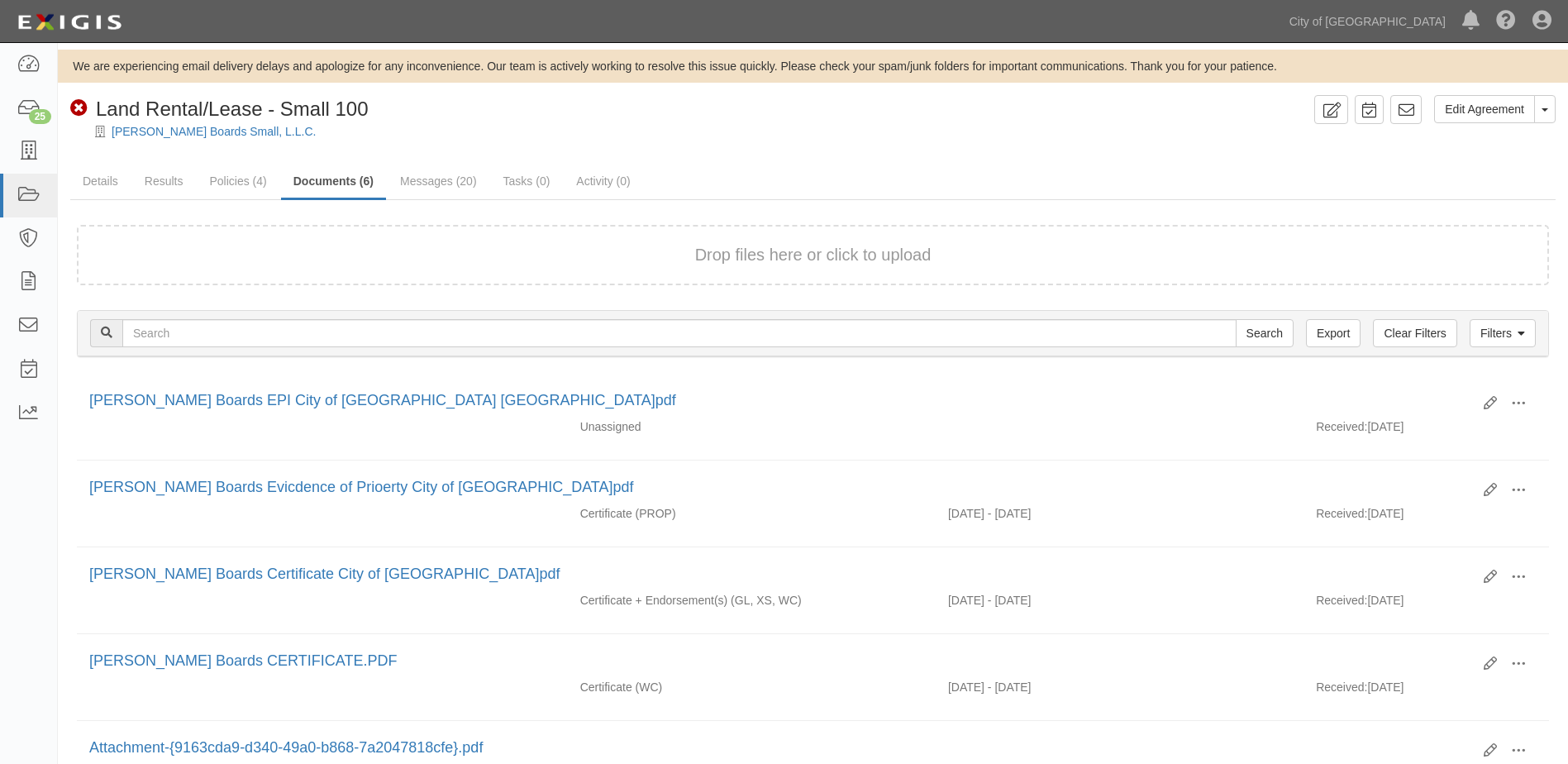
click at [686, 257] on div "Drop files here or click to upload" at bounding box center [813, 255] width 1435 height 24
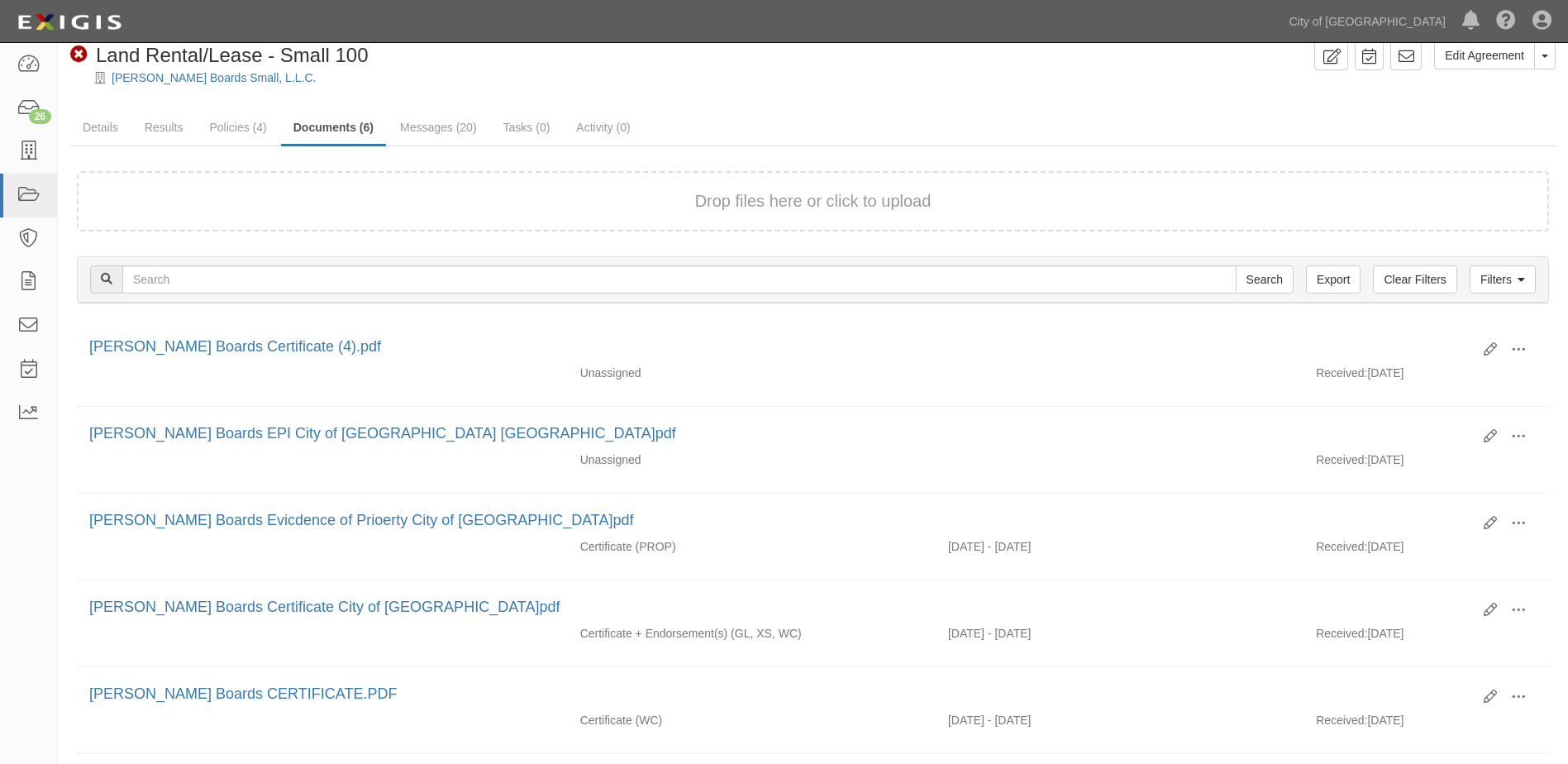
scroll to position [83, 0]
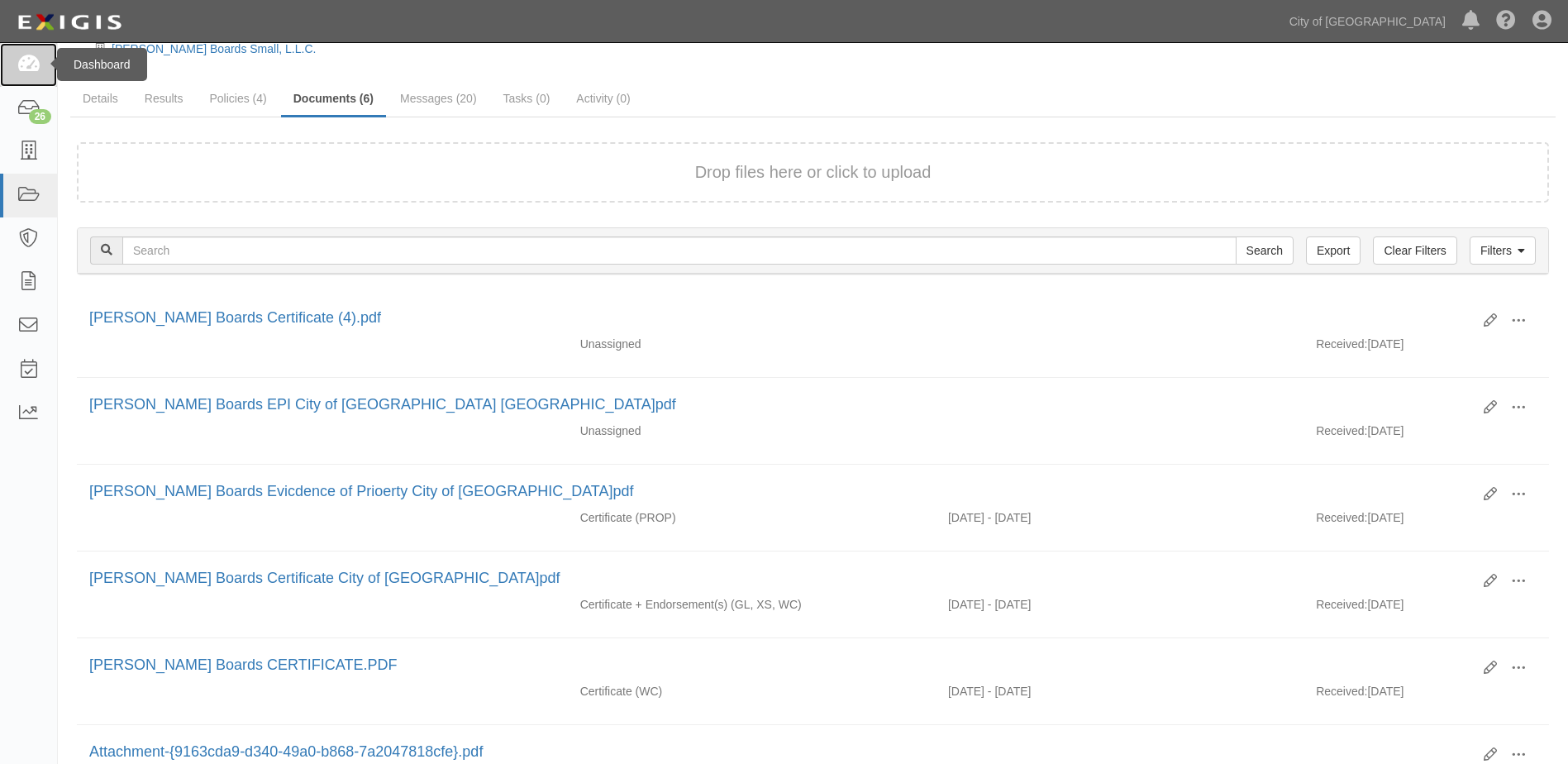
click at [28, 68] on icon at bounding box center [28, 65] width 23 height 19
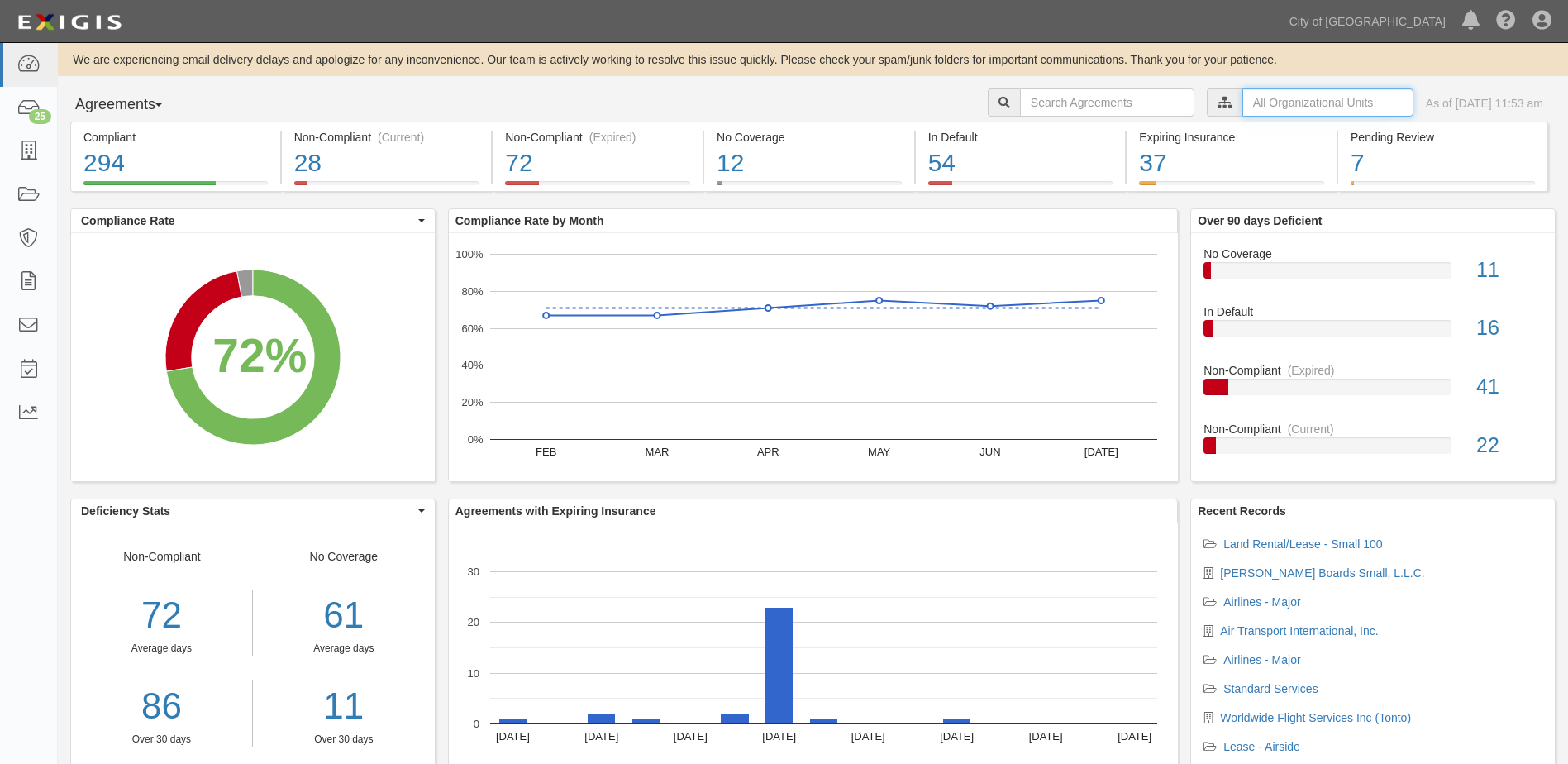
click at [1309, 103] on input "text" at bounding box center [1328, 102] width 171 height 29
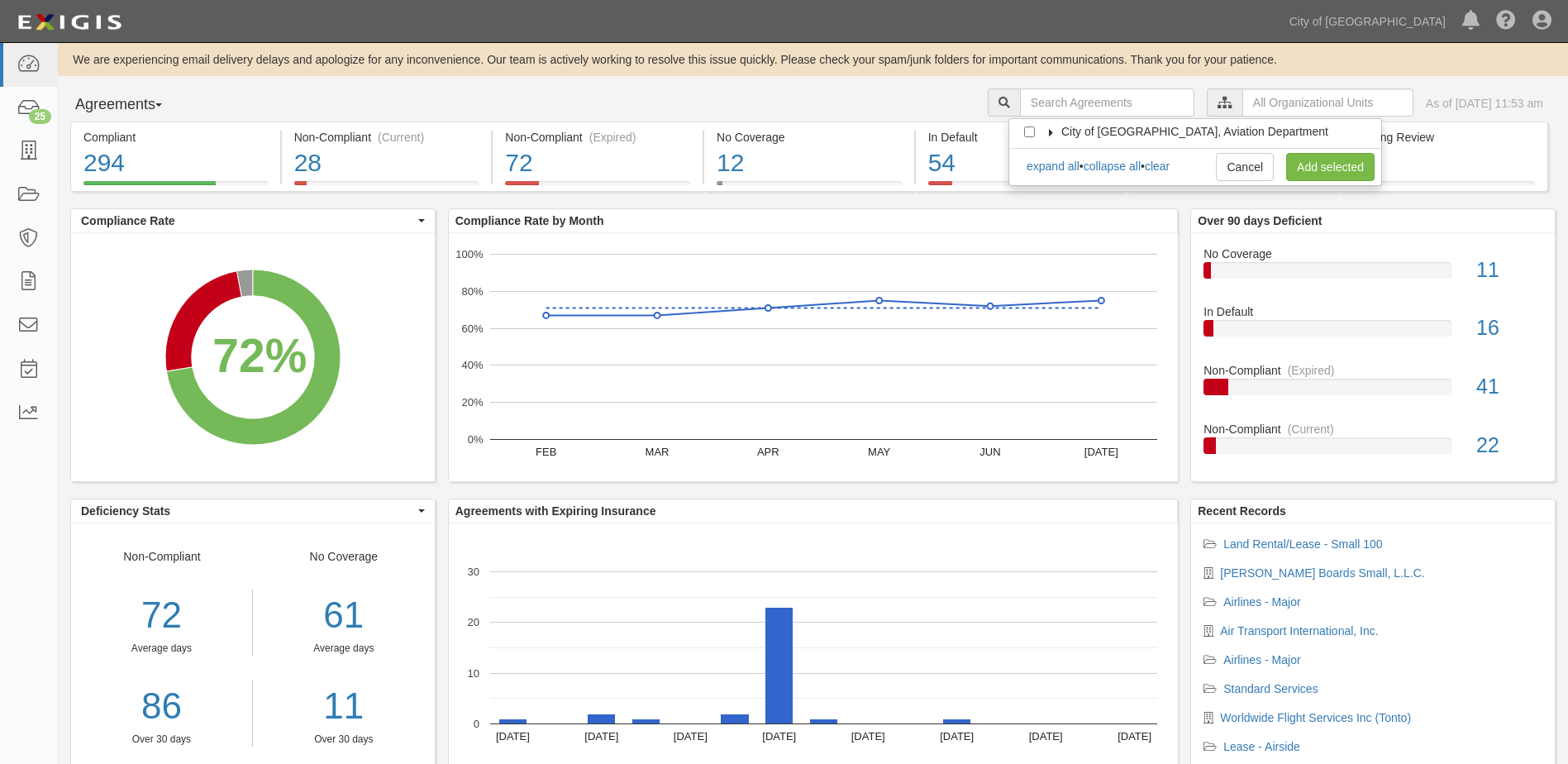
click at [1052, 133] on icon at bounding box center [1051, 133] width 12 height 7
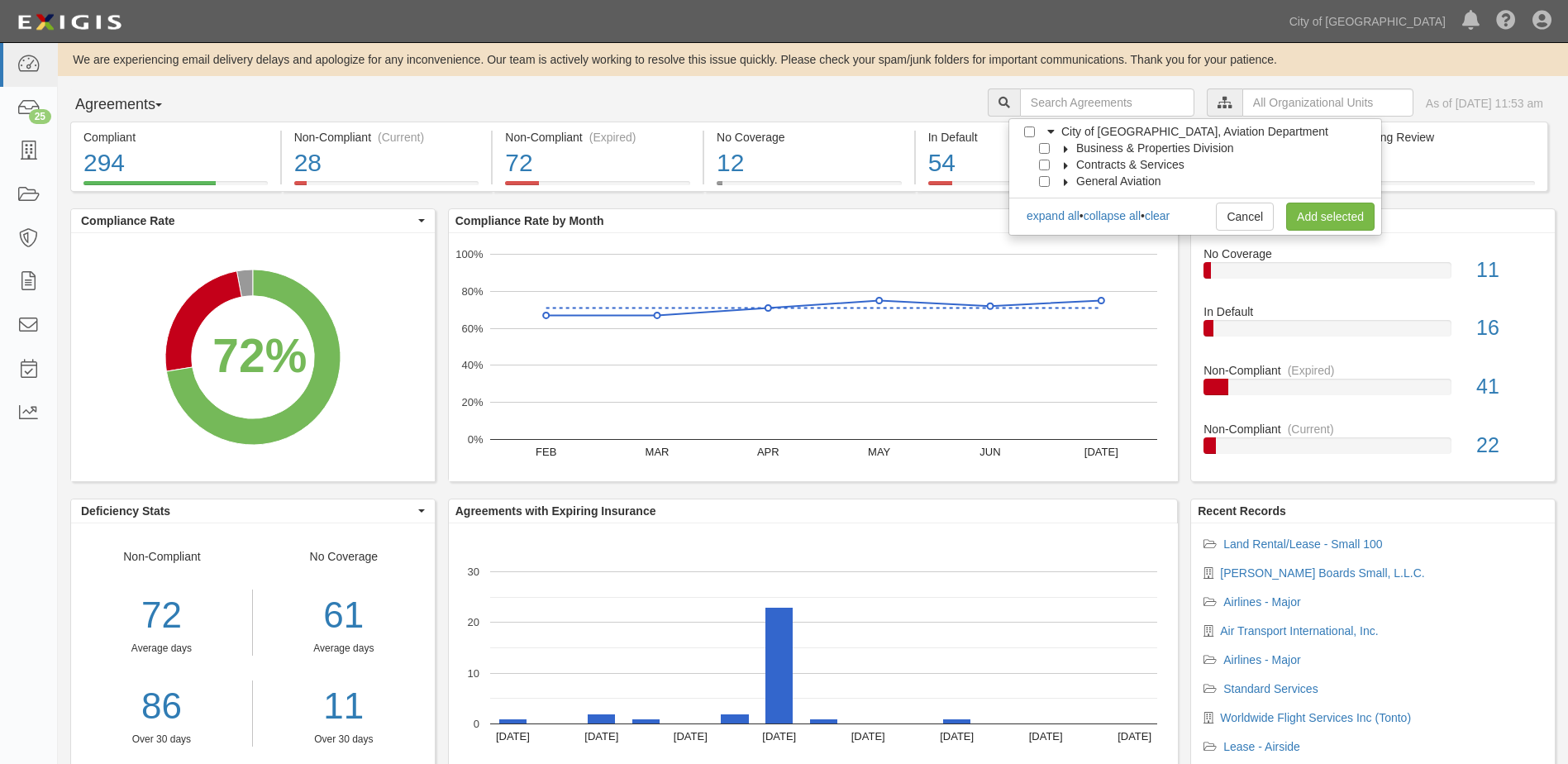
click at [1076, 148] on span "Business & Properties Division" at bounding box center [1154, 147] width 158 height 13
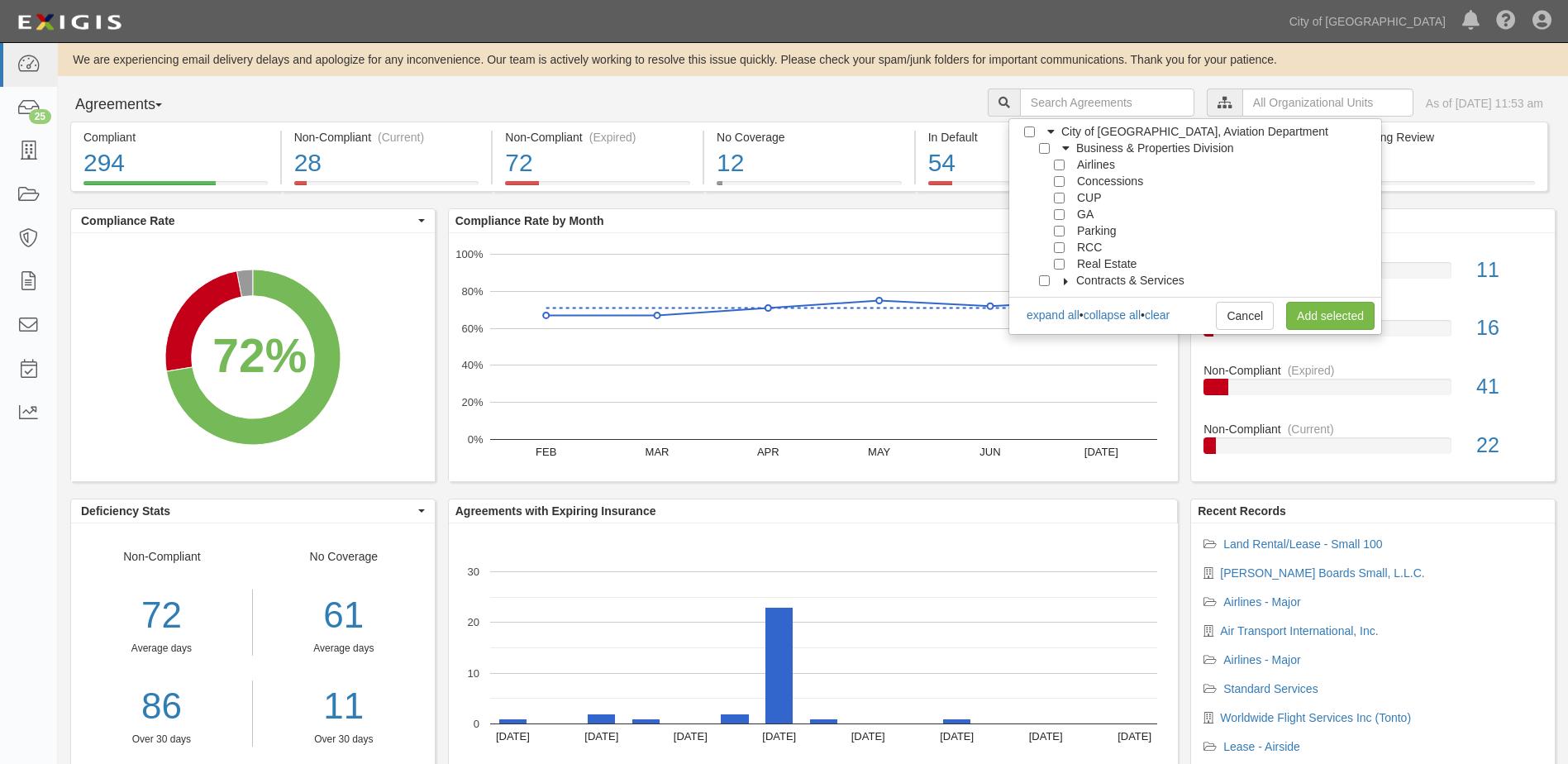
click at [1072, 265] on label "Real Estate" at bounding box center [1104, 264] width 66 height 17
click at [1057, 266] on input "Real Estate" at bounding box center [1059, 264] width 11 height 11
checkbox input "true"
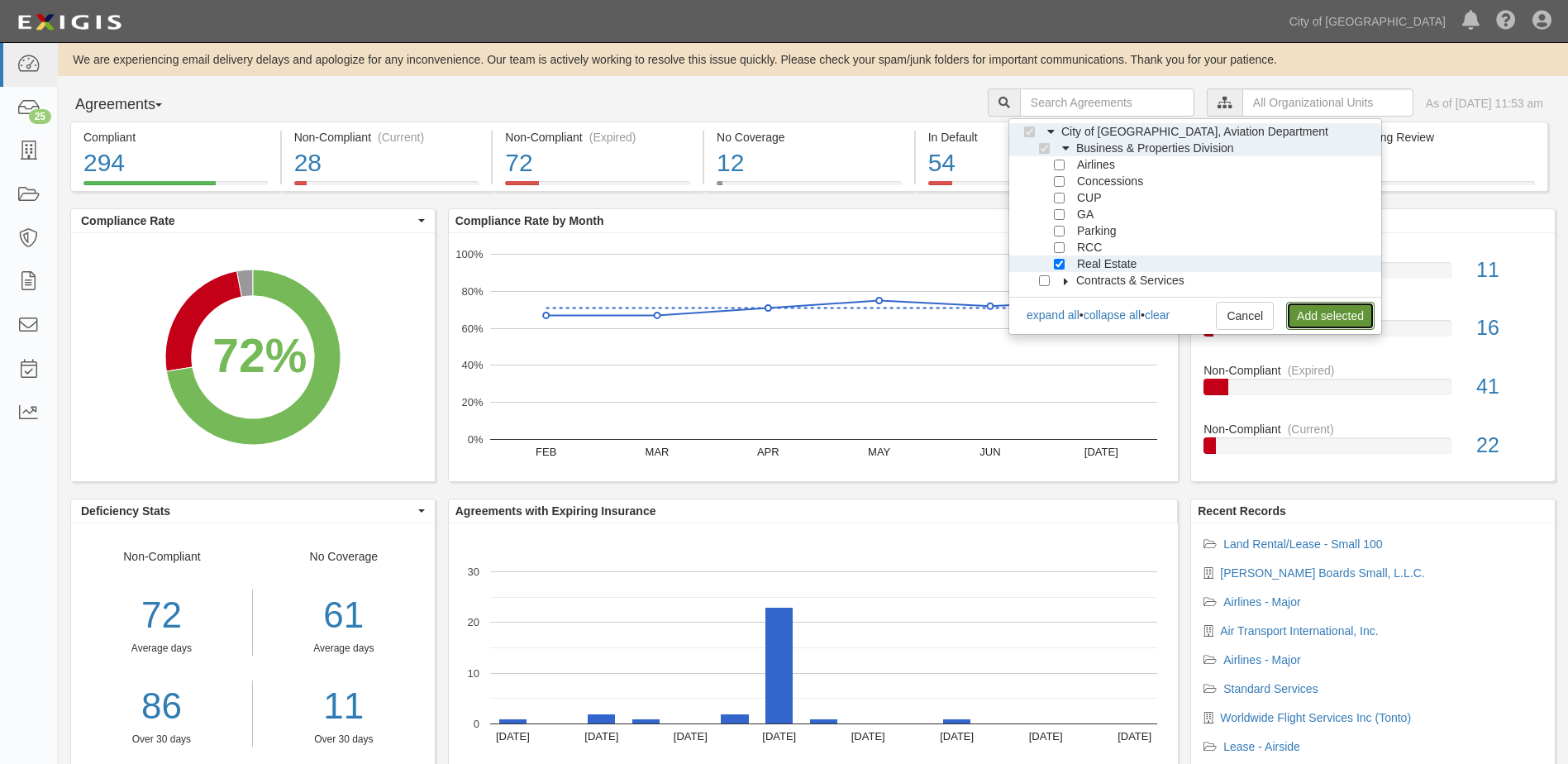
click at [1305, 317] on link "Add selected" at bounding box center [1330, 315] width 88 height 29
